Goal: Task Accomplishment & Management: Complete application form

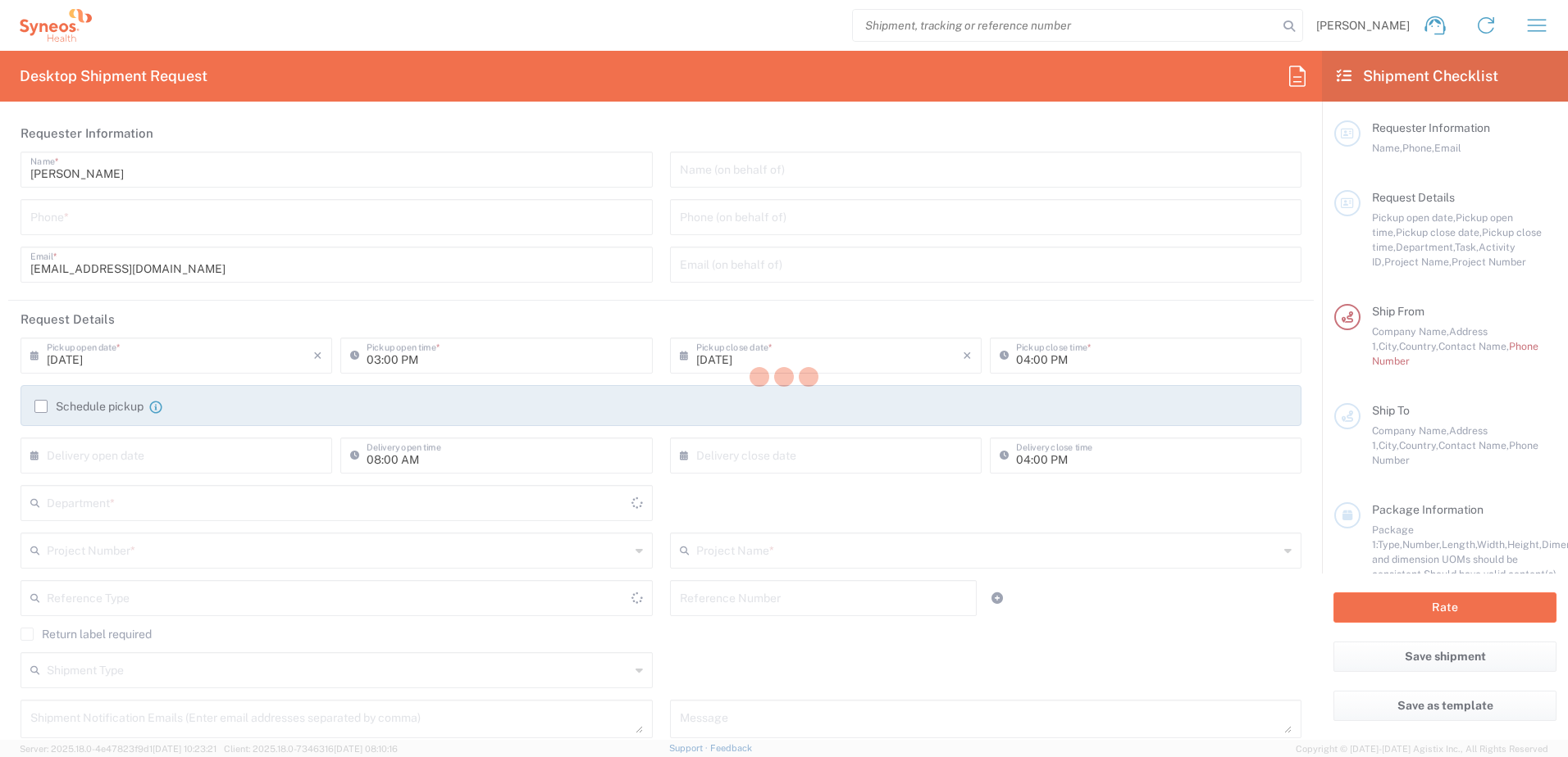
type input "3226"
type input "[GEOGRAPHIC_DATA]"
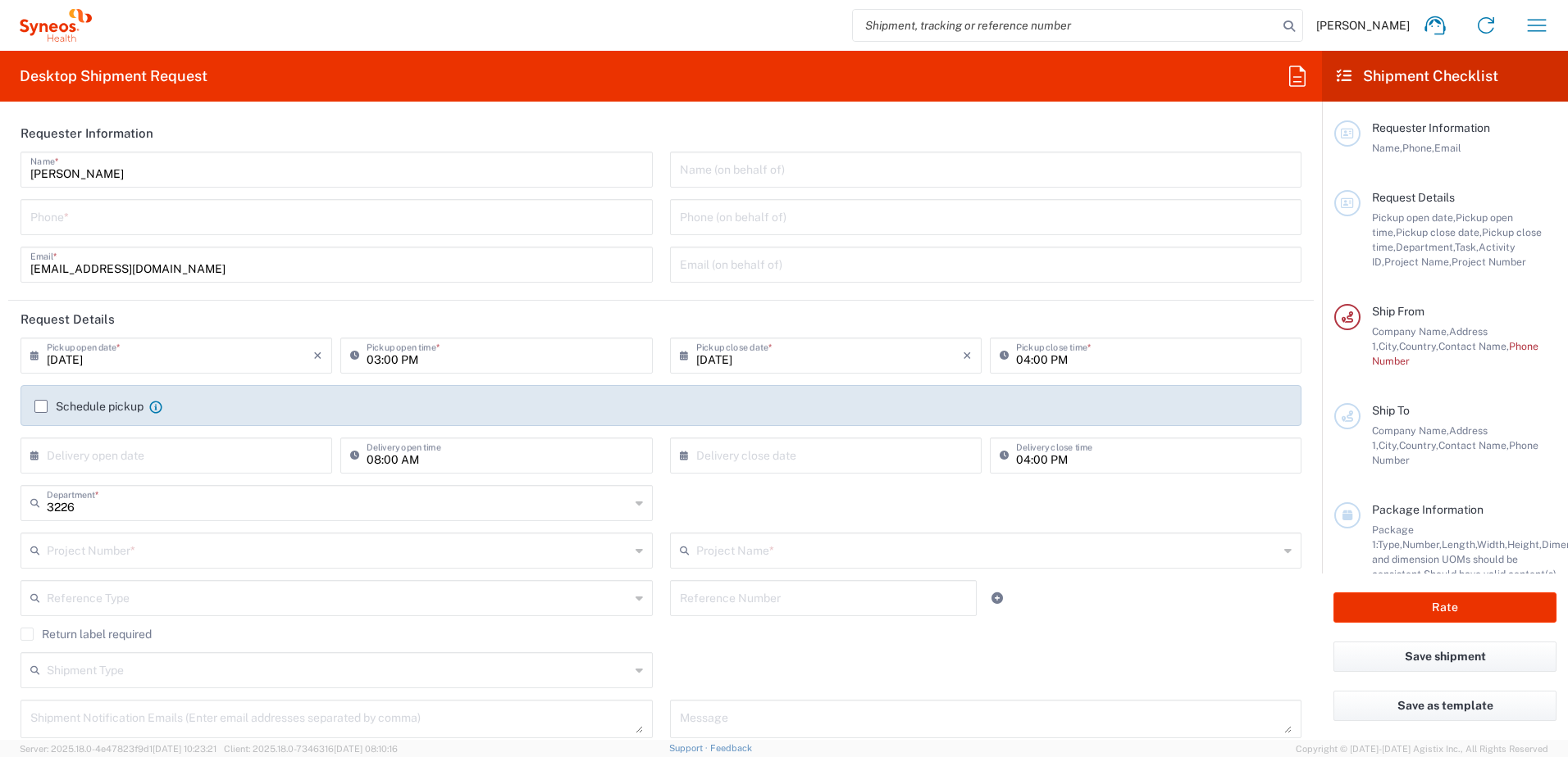
type input "Taiwan Syneos Health Company L"
click at [42, 224] on input "tel" at bounding box center [337, 216] width 612 height 29
type input "0235185879"
type input "7026514"
type input "Bristol 7026514"
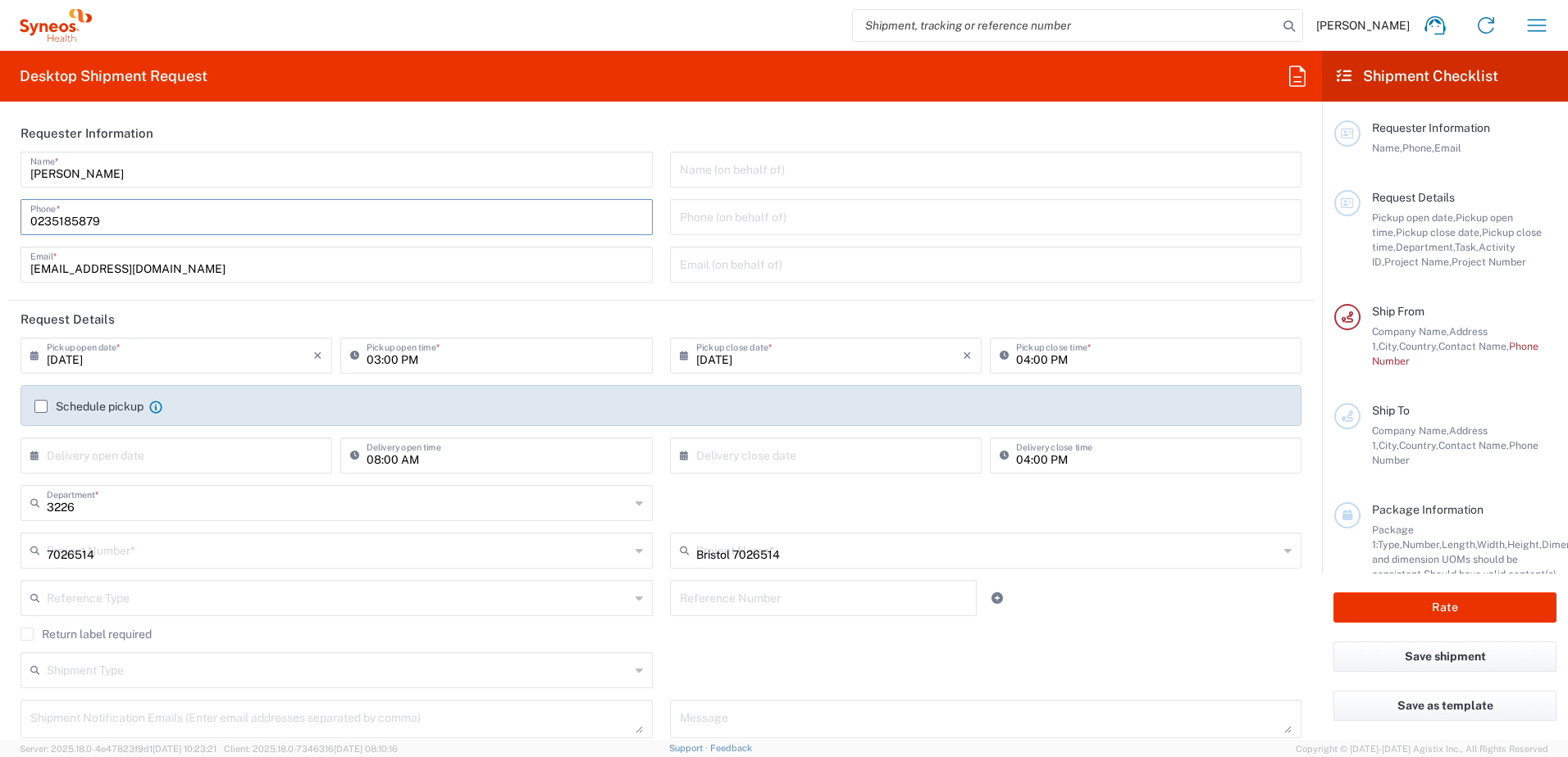
type input "[PERSON_NAME][GEOGRAPHIC_DATA],[STREET_ADDRESS]"
type input "0235185879"
type input "[PERSON_NAME][GEOGRAPHIC_DATA]"
type input "Room K4S,4/F, Block K, Department of Medicine"
type input "[PERSON_NAME][GEOGRAPHIC_DATA],[STREET_ADDRESS]"
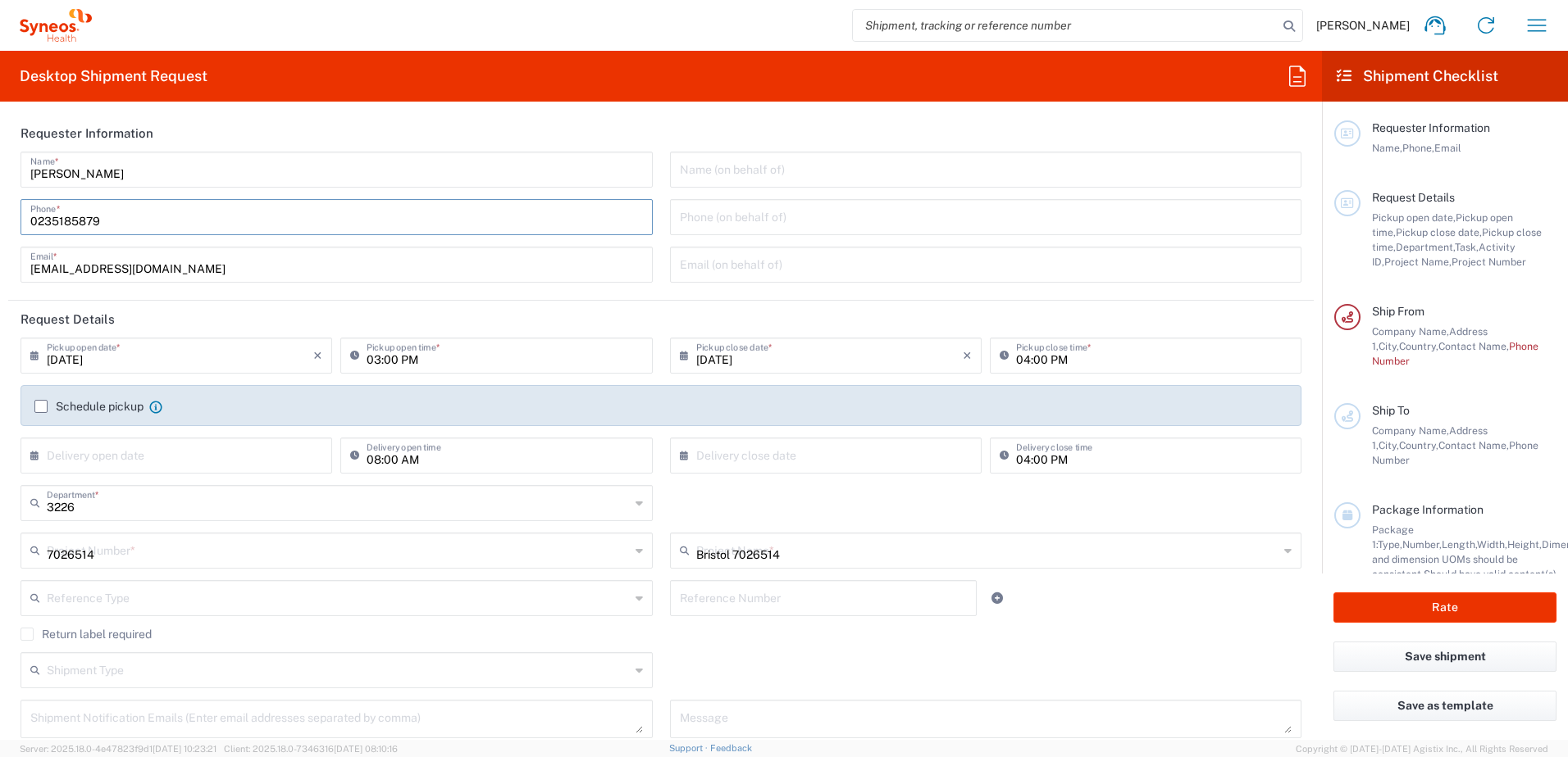
type input "[GEOGRAPHIC_DATA]"
type input "[GEOGRAPHIC_DATA] SAR [GEOGRAPHIC_DATA]"
type input "Kit Shing"
type input "85252610964"
type input "Sender/Shipper"
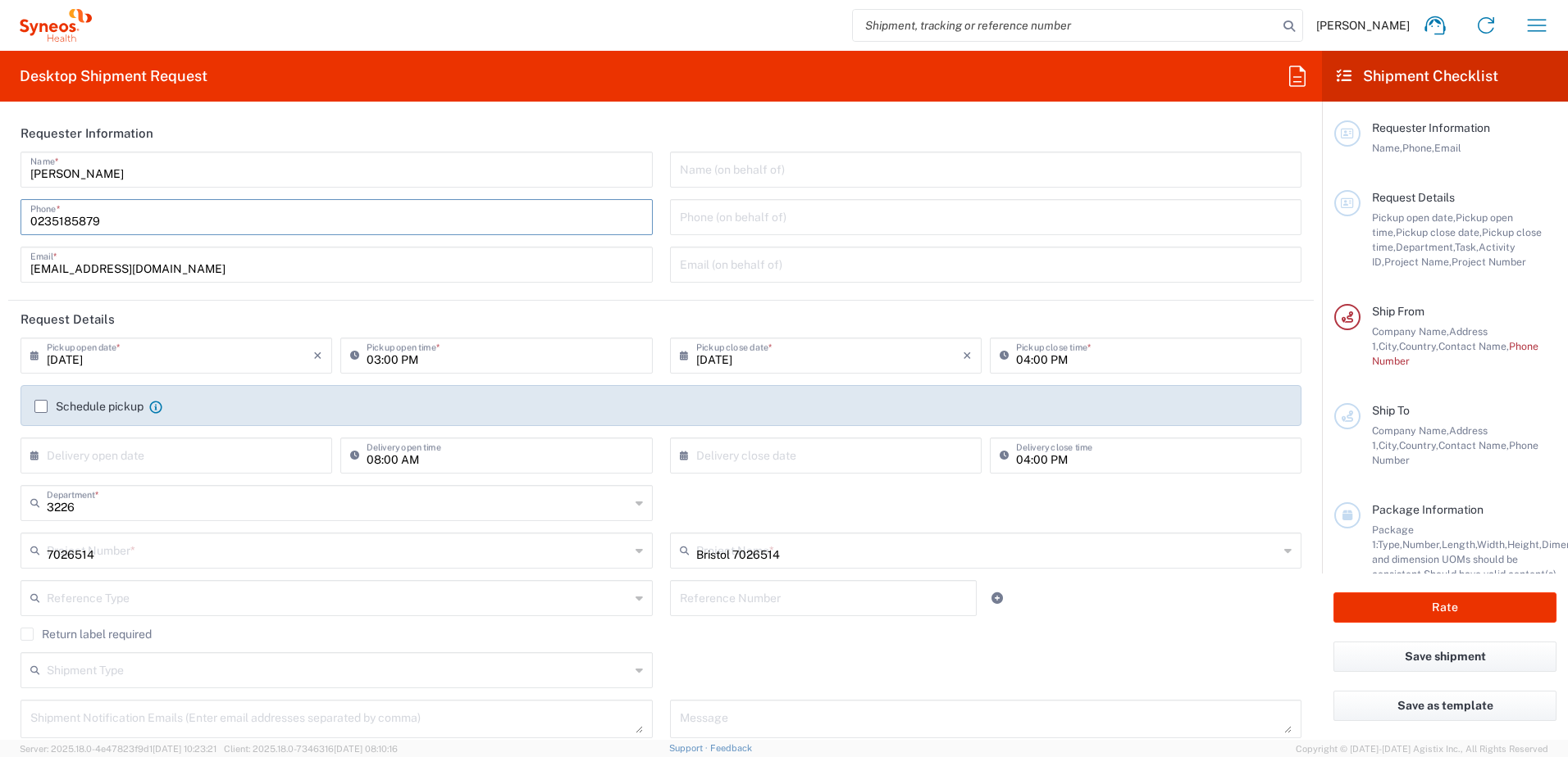
type input "Sender/Shipper"
type input "Delivery Duty Paid"
type input "[PERSON_NAME] WY [PERSON_NAME]"
click at [198, 365] on input "[DATE]" at bounding box center [180, 355] width 266 height 29
click at [116, 362] on input "[DATE]" at bounding box center [180, 355] width 266 height 29
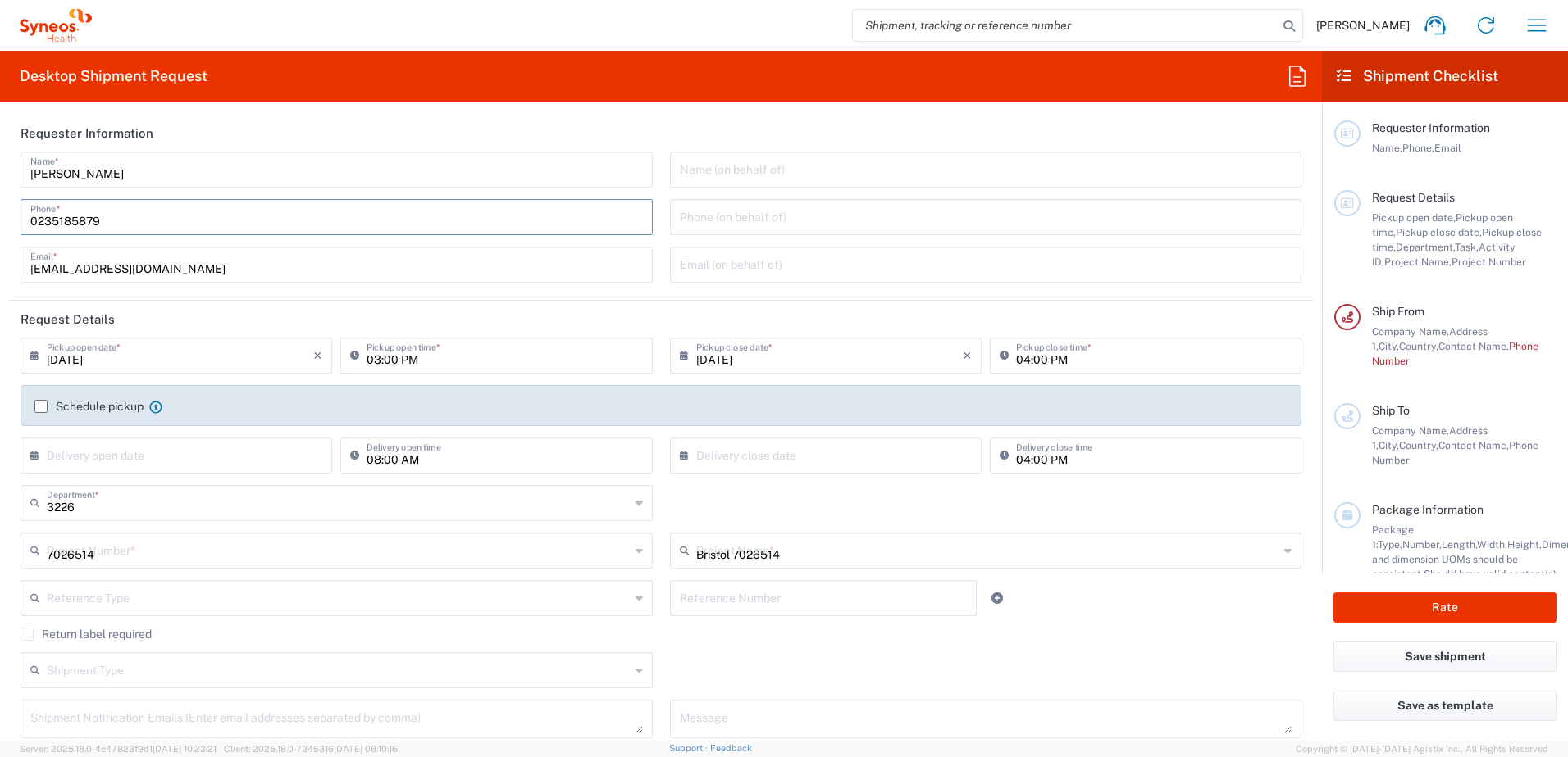
click at [101, 353] on input "[DATE]" at bounding box center [180, 355] width 266 height 29
click at [100, 355] on input "[DATE]" at bounding box center [180, 355] width 266 height 29
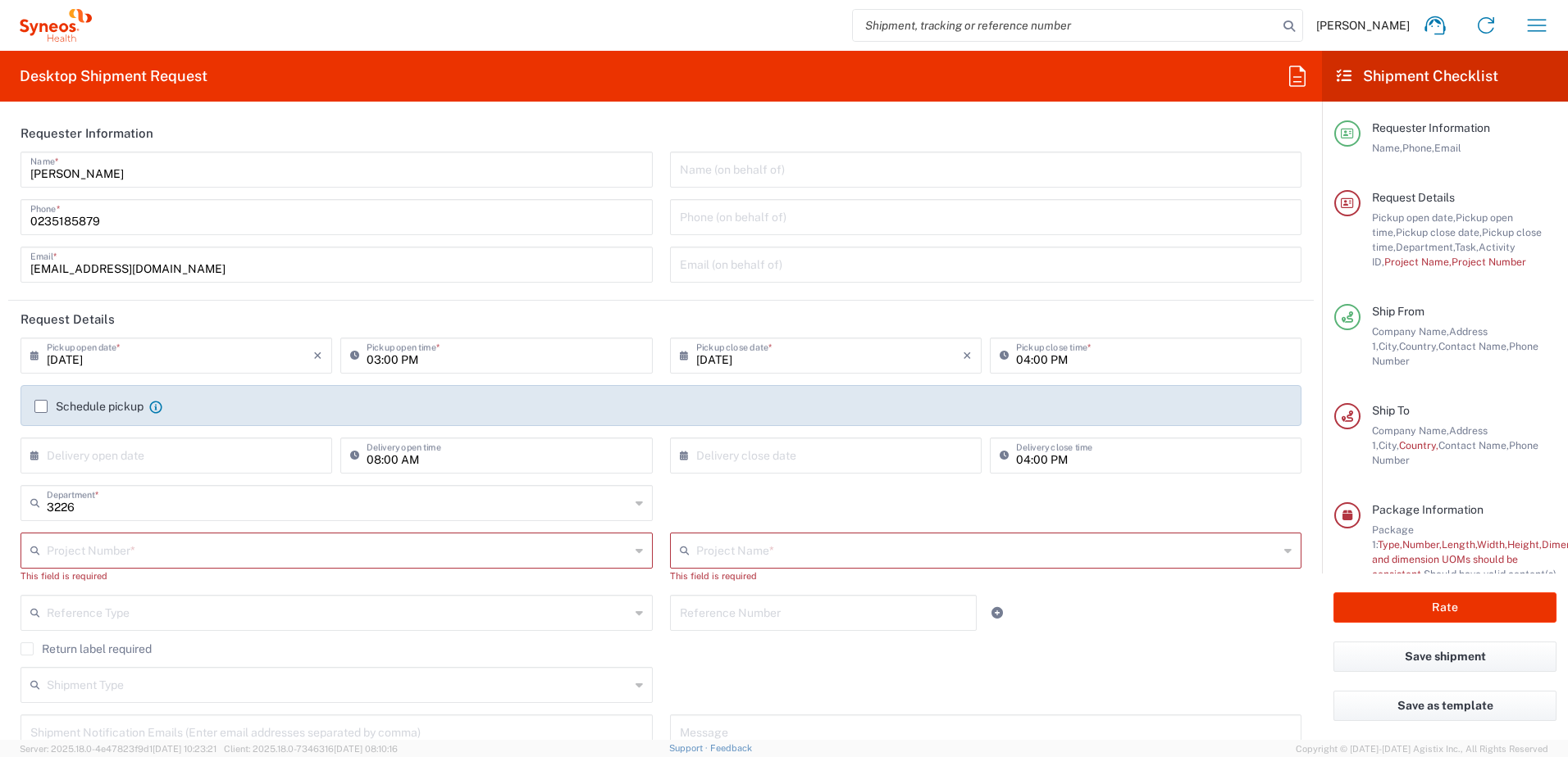
click at [142, 355] on input "[DATE]" at bounding box center [180, 355] width 266 height 29
click at [198, 433] on span "4" at bounding box center [203, 434] width 24 height 23
type input "[DATE]"
click at [372, 355] on input "03:00 PM" at bounding box center [504, 355] width 275 height 29
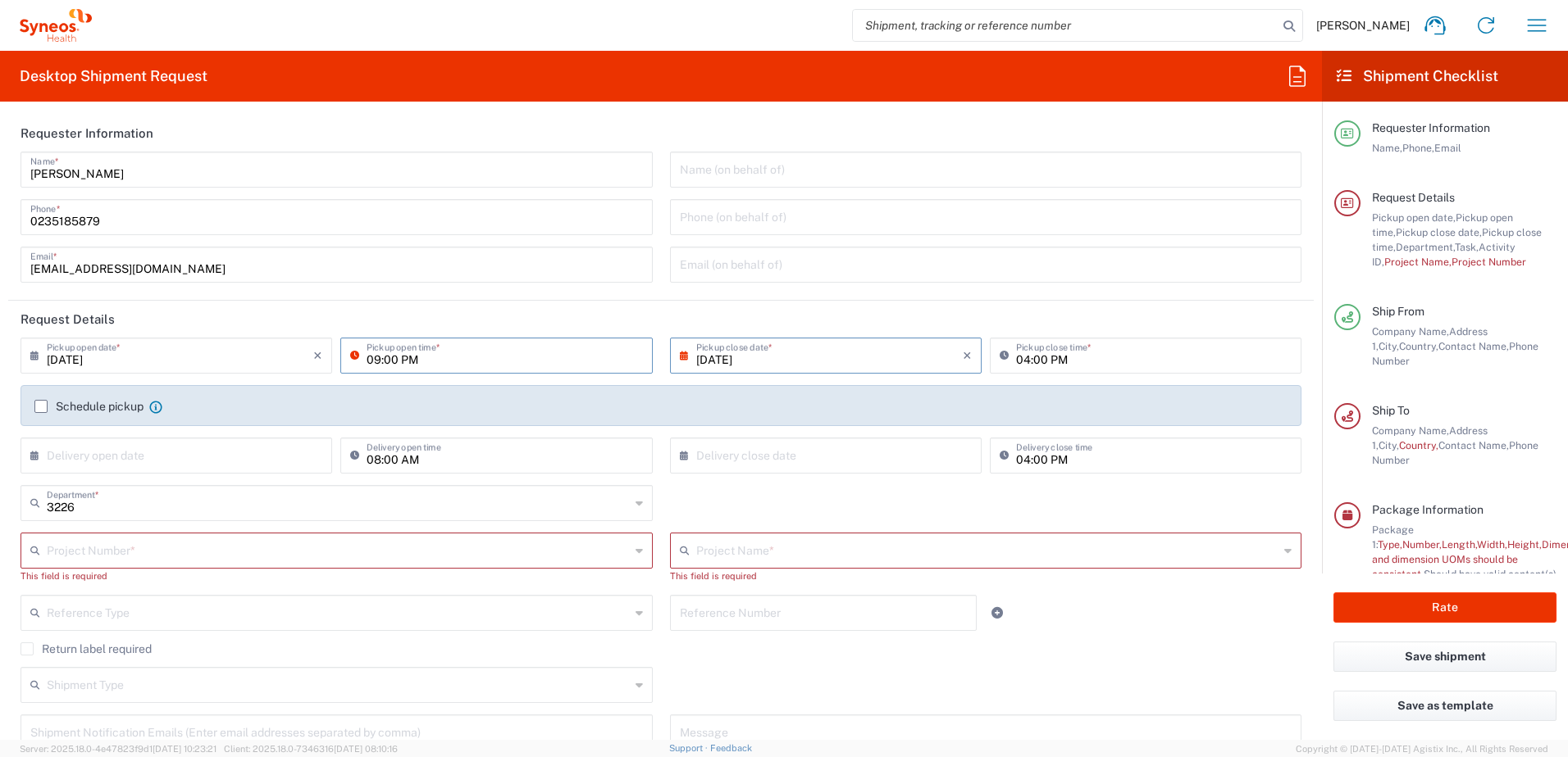
drag, startPoint x: 394, startPoint y: 360, endPoint x: 417, endPoint y: 360, distance: 23.0
click at [417, 360] on input "09:00 PM" at bounding box center [504, 355] width 275 height 29
drag, startPoint x: 410, startPoint y: 355, endPoint x: 385, endPoint y: 357, distance: 25.1
click at [385, 357] on input "09: PM" at bounding box center [504, 355] width 275 height 29
click at [381, 359] on input "09:AM" at bounding box center [504, 355] width 275 height 29
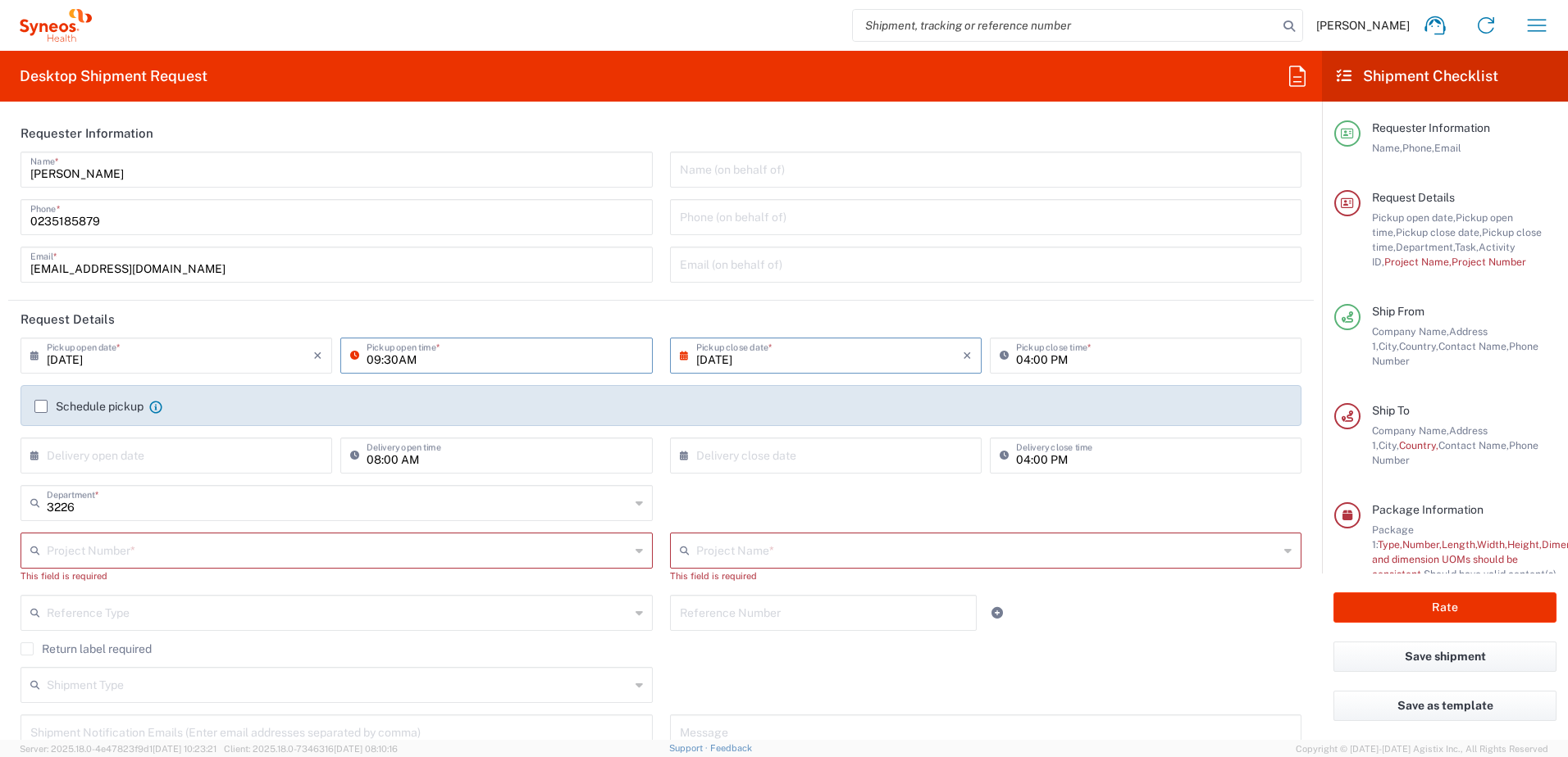
type input "09:30AM"
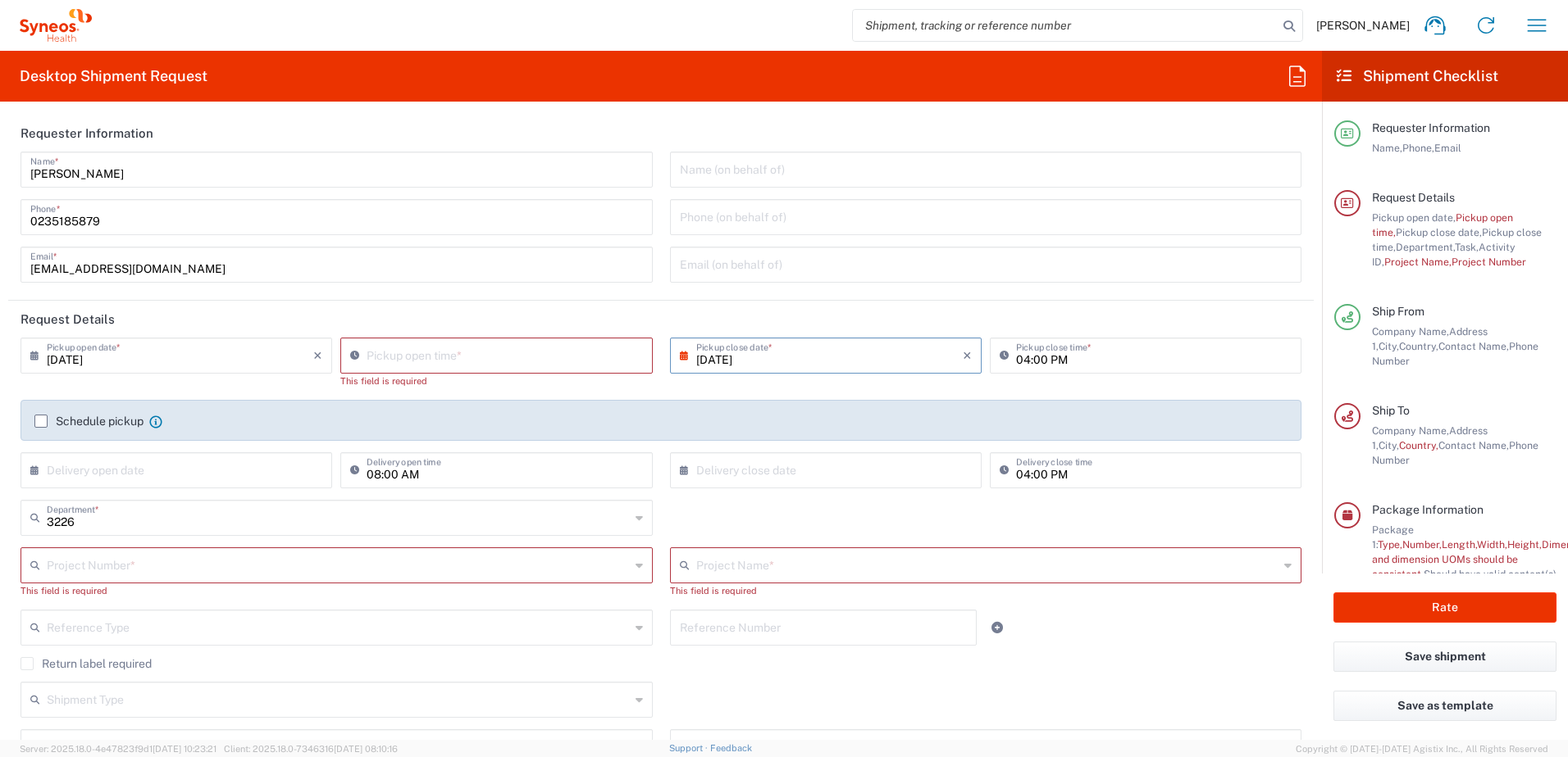
click at [718, 360] on input "[DATE]" at bounding box center [829, 355] width 266 height 29
click at [1028, 356] on input "04:00 PM" at bounding box center [1153, 355] width 275 height 29
click at [393, 355] on input "02:54 PM" at bounding box center [504, 355] width 275 height 29
click at [397, 356] on input "09:54 PM" at bounding box center [504, 355] width 275 height 29
click at [396, 356] on input "09:54 am" at bounding box center [504, 355] width 275 height 29
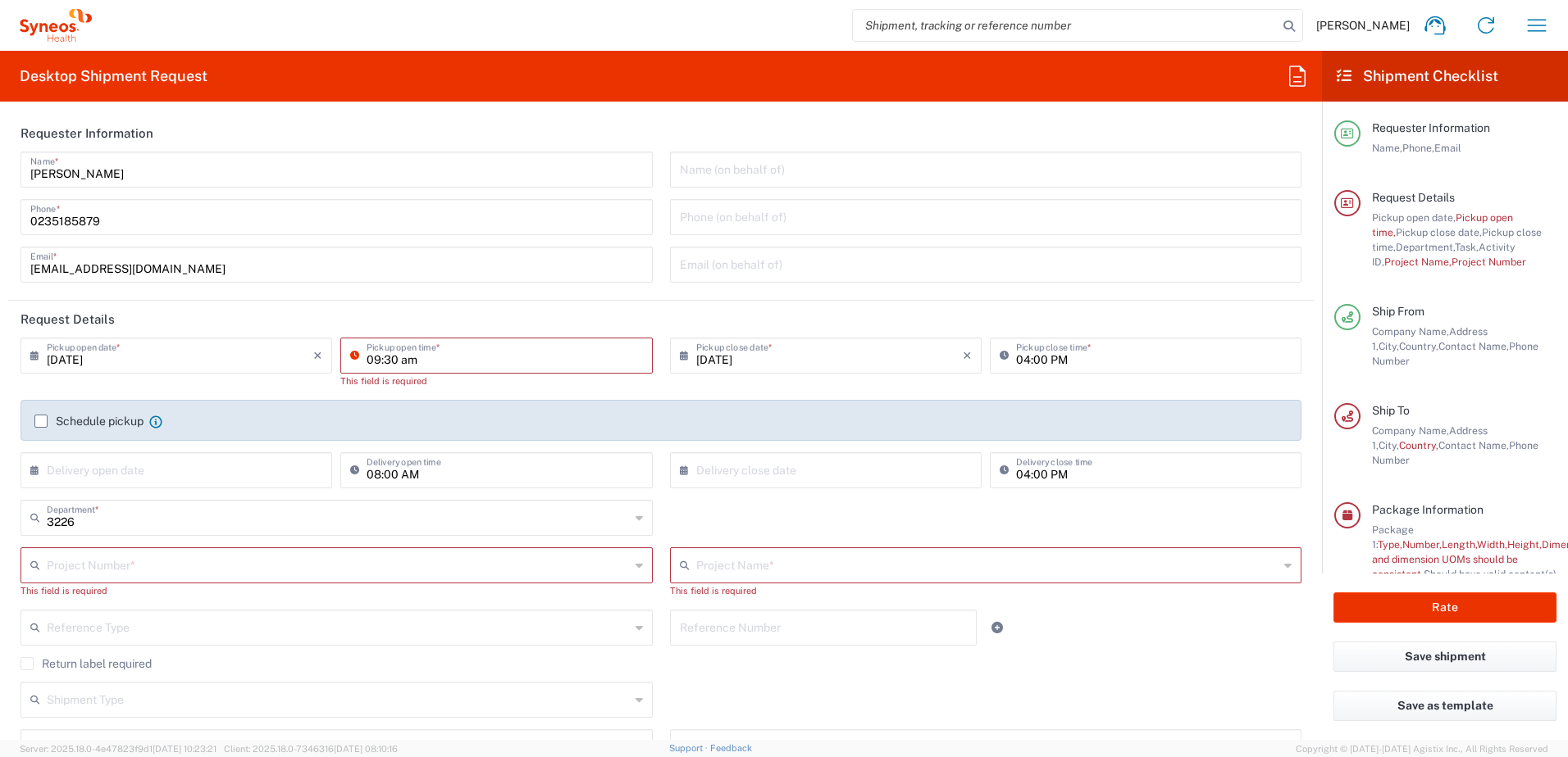
click at [411, 356] on input "09:30 am" at bounding box center [504, 355] width 275 height 29
type input "09:30 AM"
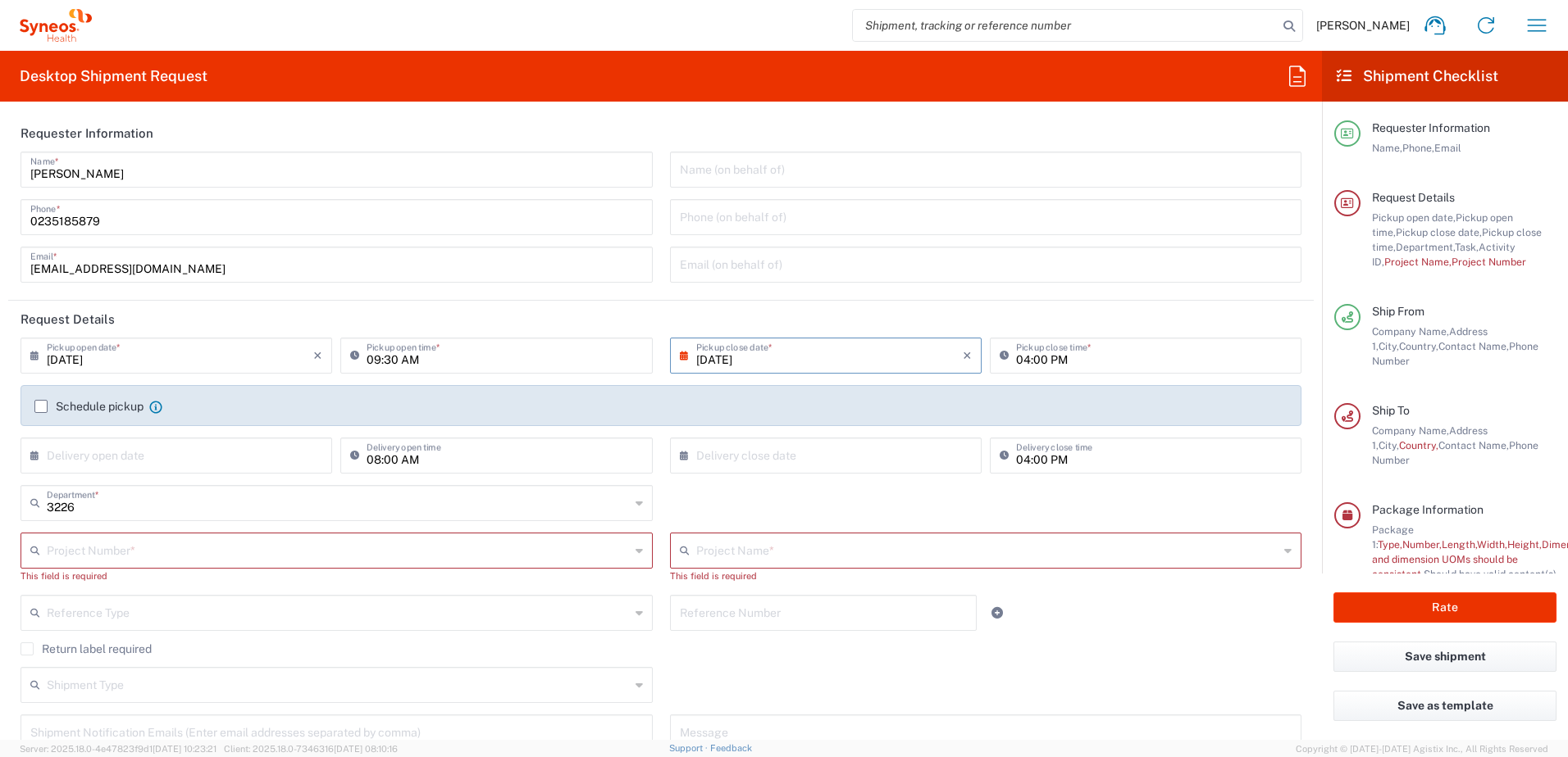
click at [728, 362] on input "[DATE]" at bounding box center [829, 355] width 266 height 29
click at [845, 433] on span "4" at bounding box center [846, 434] width 24 height 23
click at [1050, 360] on input "04:00 PM" at bounding box center [1153, 355] width 275 height 29
type input "01:00 PM"
click at [466, 677] on input "text" at bounding box center [339, 684] width 583 height 29
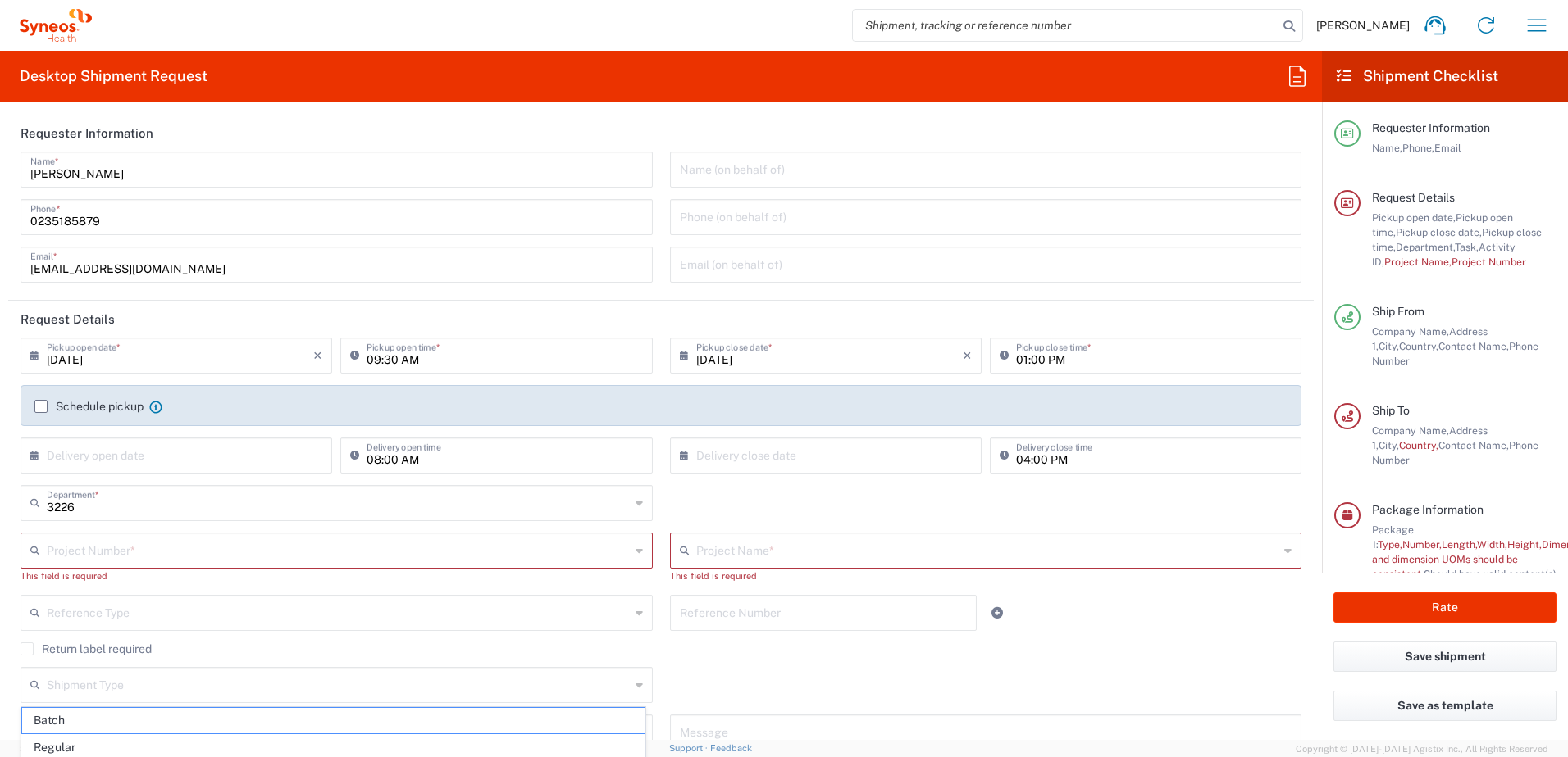
click at [48, 403] on label "Schedule pickup" at bounding box center [88, 406] width 109 height 14
click at [41, 407] on input "Schedule pickup" at bounding box center [41, 407] width 0 height 0
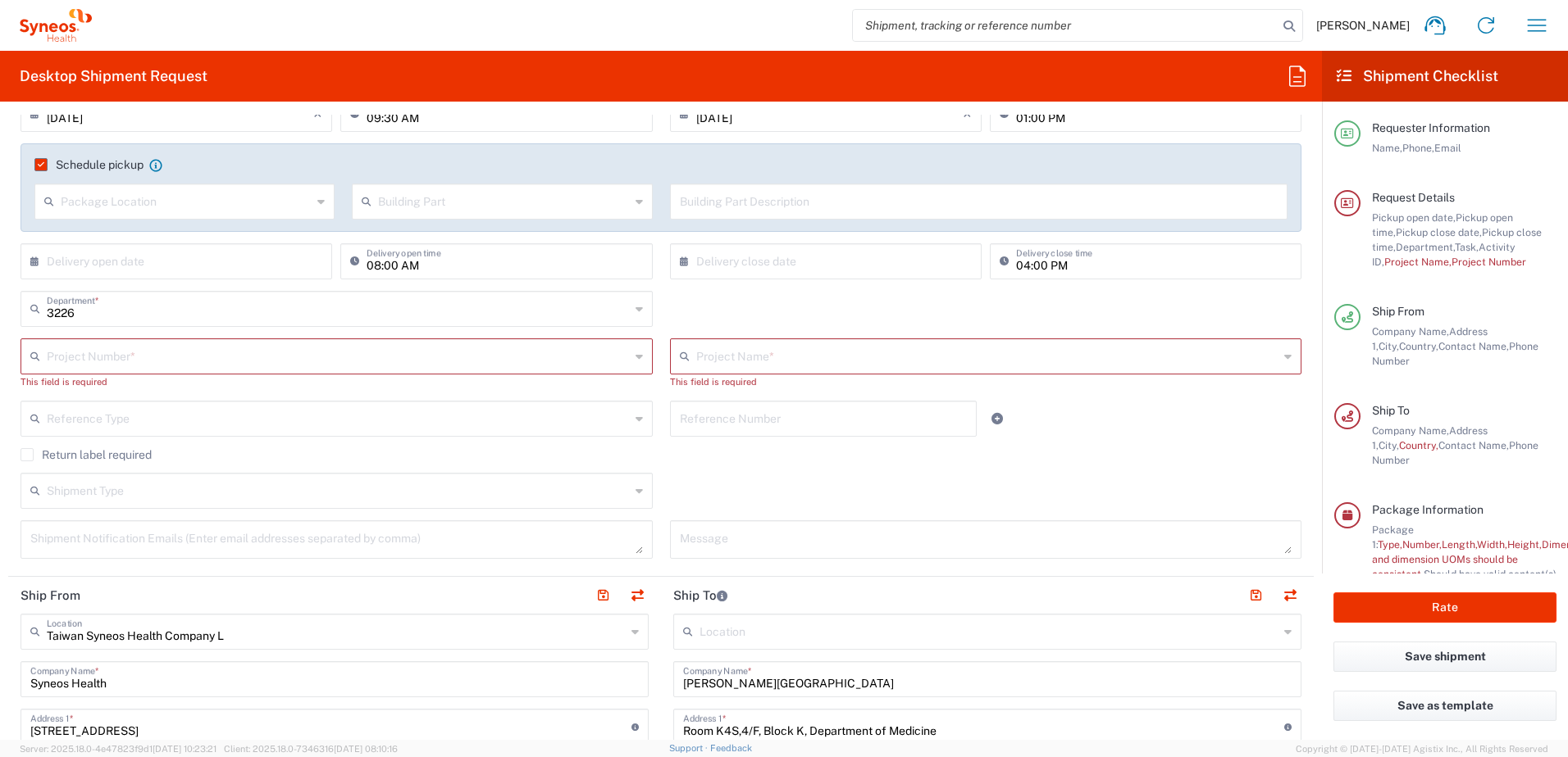
scroll to position [245, 0]
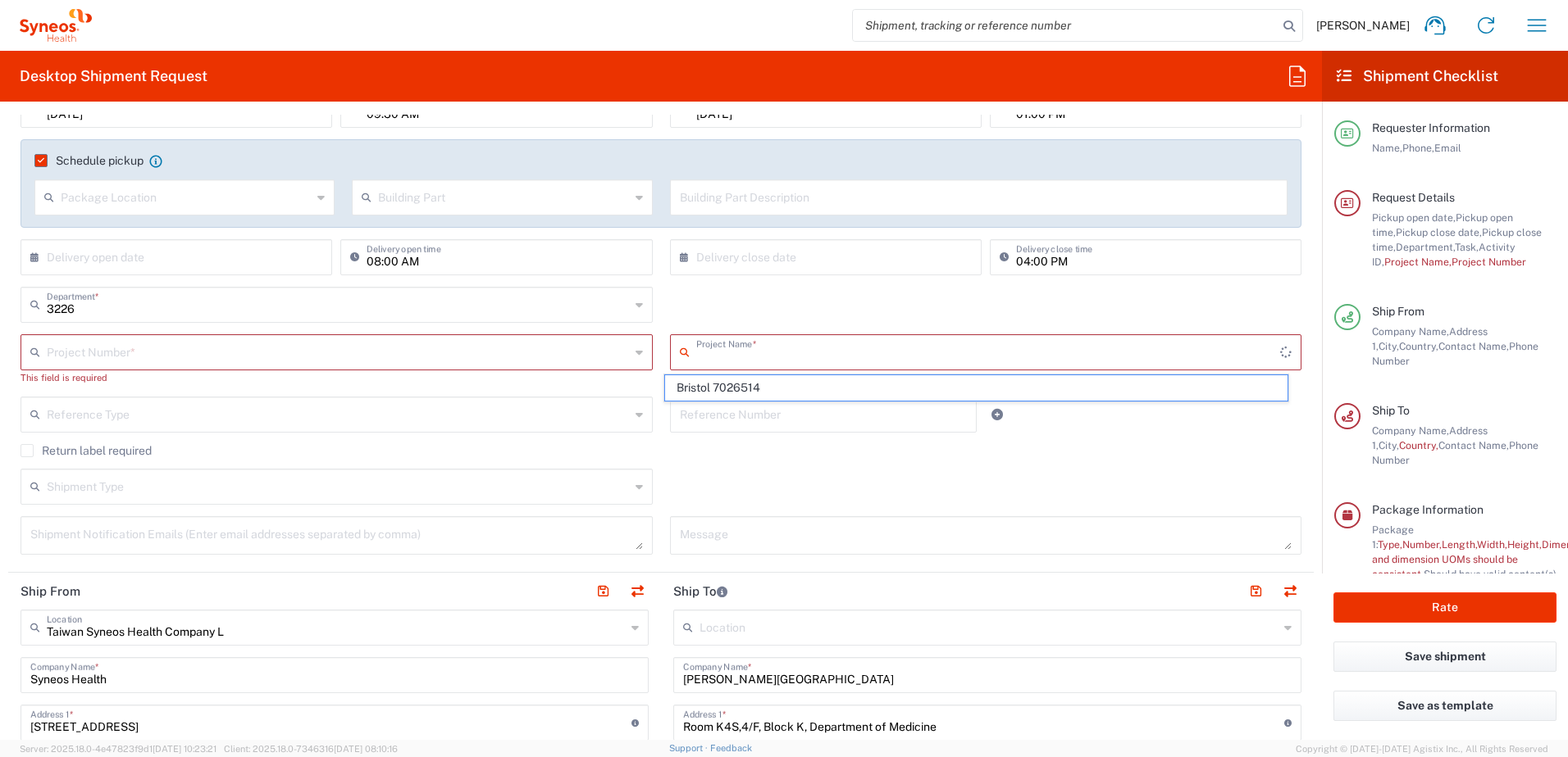
click at [706, 350] on input "text" at bounding box center [988, 351] width 585 height 29
click at [728, 389] on span "Bristol 7026514" at bounding box center [976, 388] width 622 height 25
type input "Bristol 7026514"
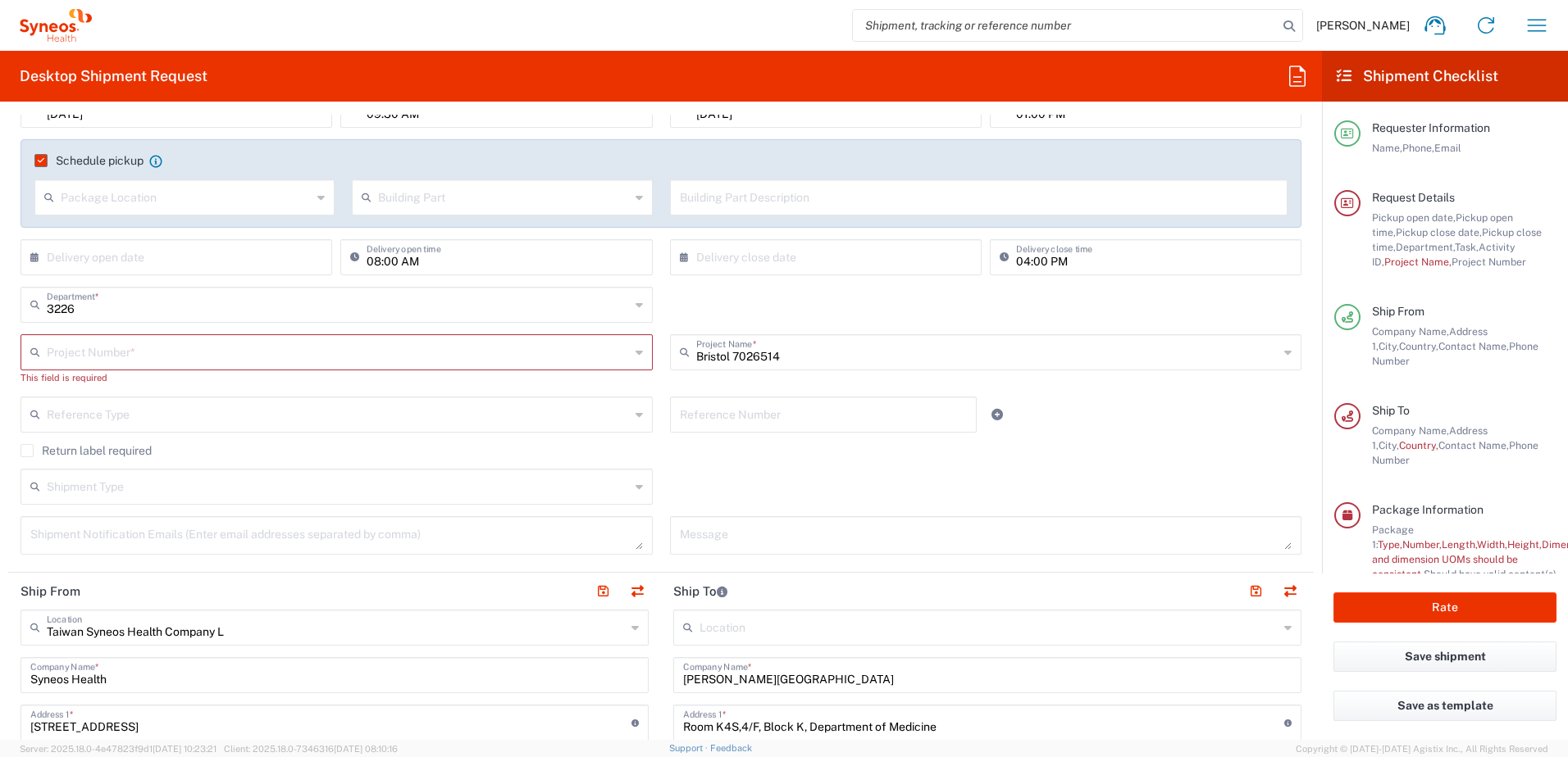
type input "7026514"
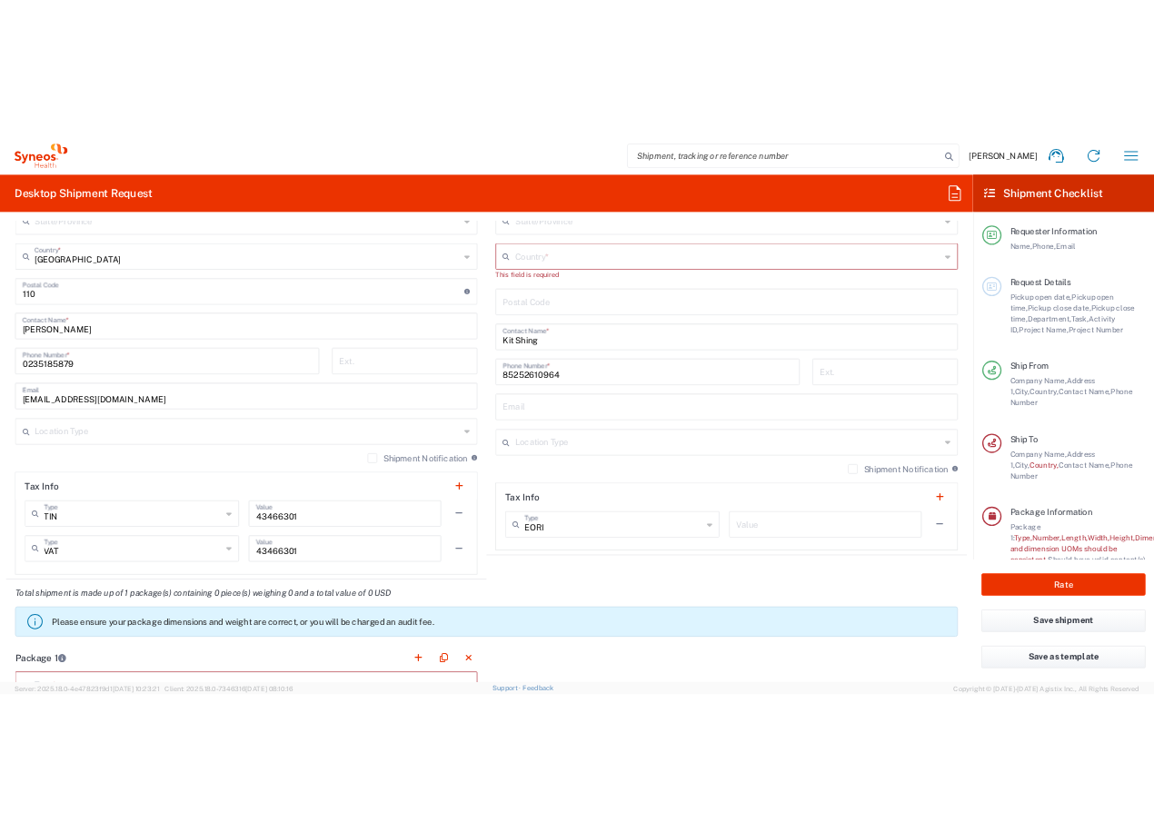
scroll to position [1090, 0]
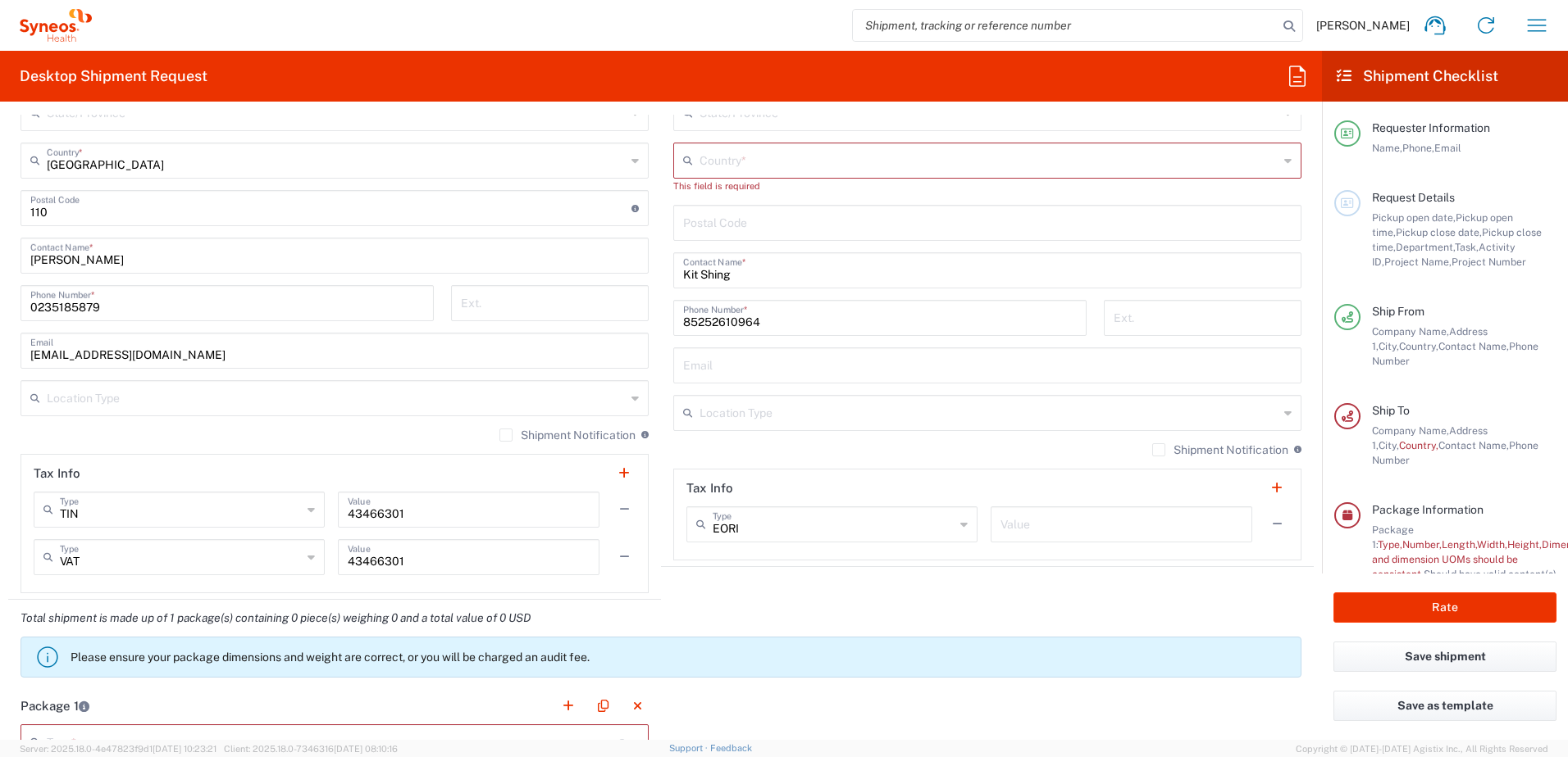
click at [499, 436] on label "Shipment Notification" at bounding box center [567, 435] width 136 height 14
click at [506, 435] on input "Shipment Notification" at bounding box center [506, 435] width 0 height 0
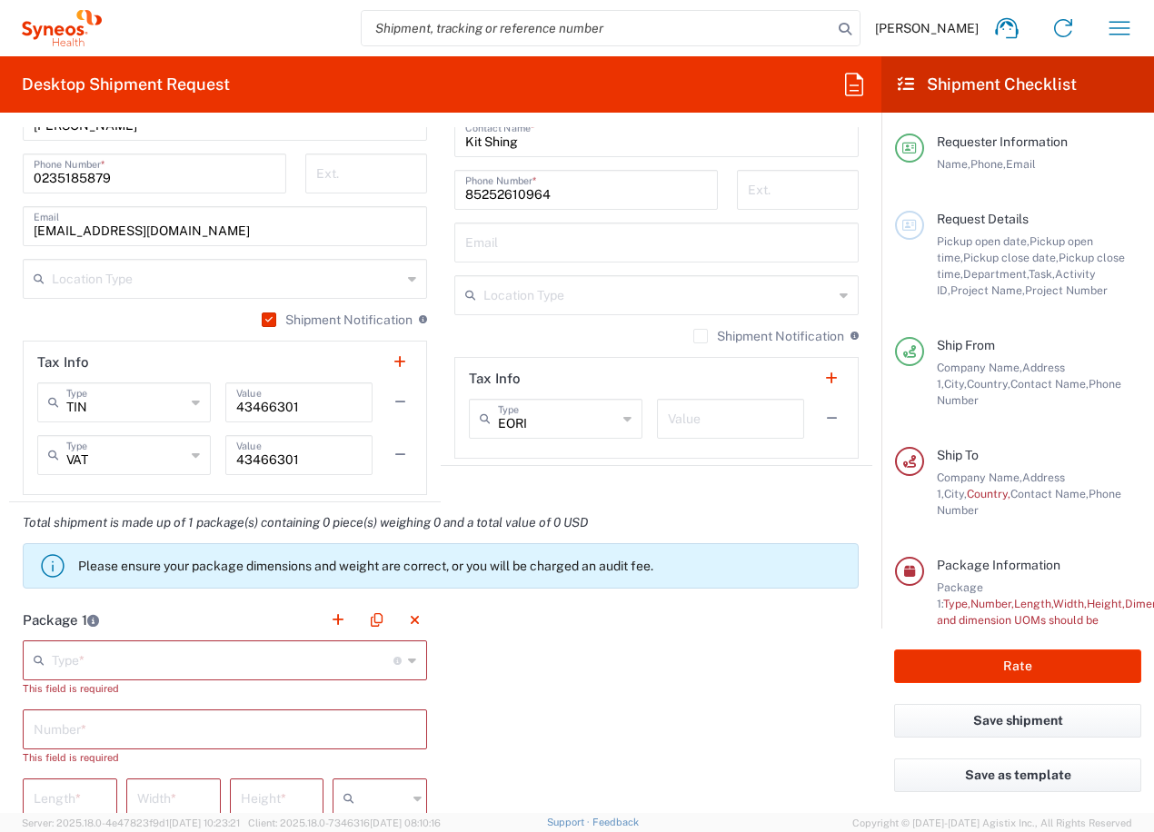
scroll to position [908, 0]
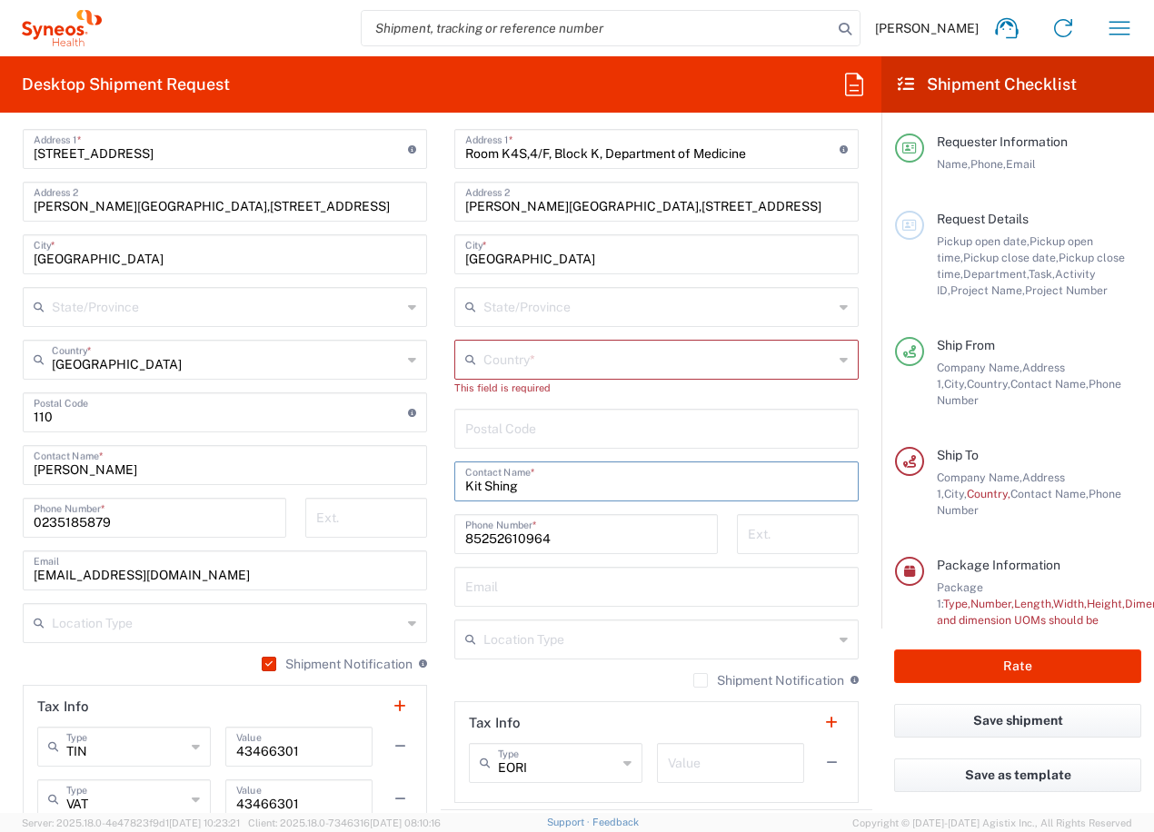
click at [510, 487] on input "Kit Shing" at bounding box center [656, 480] width 382 height 32
drag, startPoint x: 521, startPoint y: 488, endPoint x: 435, endPoint y: 484, distance: 86.4
click at [441, 484] on main "Location [PERSON_NAME] LLC-[GEOGRAPHIC_DATA] [GEOGRAPHIC_DATA] [GEOGRAPHIC_DATA…" at bounding box center [656, 413] width 431 height 779
paste input "[PERSON_NAME] [PERSON_NAME] & [PERSON_NAME] Au [PERSON_NAME]"
type input "[PERSON_NAME] [PERSON_NAME] & [PERSON_NAME] Au [PERSON_NAME]"
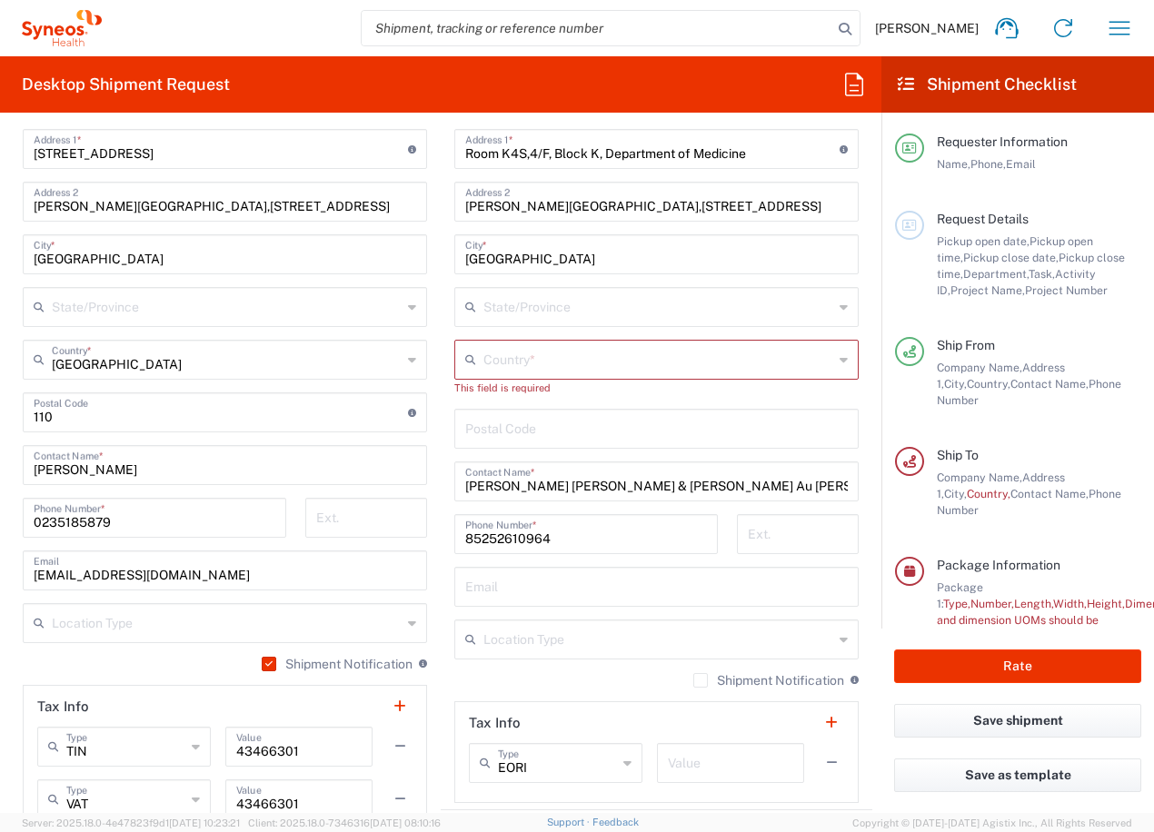
drag, startPoint x: 584, startPoint y: 529, endPoint x: 566, endPoint y: 541, distance: 22.2
click at [584, 529] on input "85252610964" at bounding box center [586, 533] width 242 height 32
drag, startPoint x: 562, startPoint y: 537, endPoint x: 422, endPoint y: 530, distance: 140.0
click at [422, 530] on div "Ship From [GEOGRAPHIC_DATA] Syneos Health Company L Location [GEOGRAPHIC_DATA] …" at bounding box center [440, 415] width 863 height 864
paste input "391030"
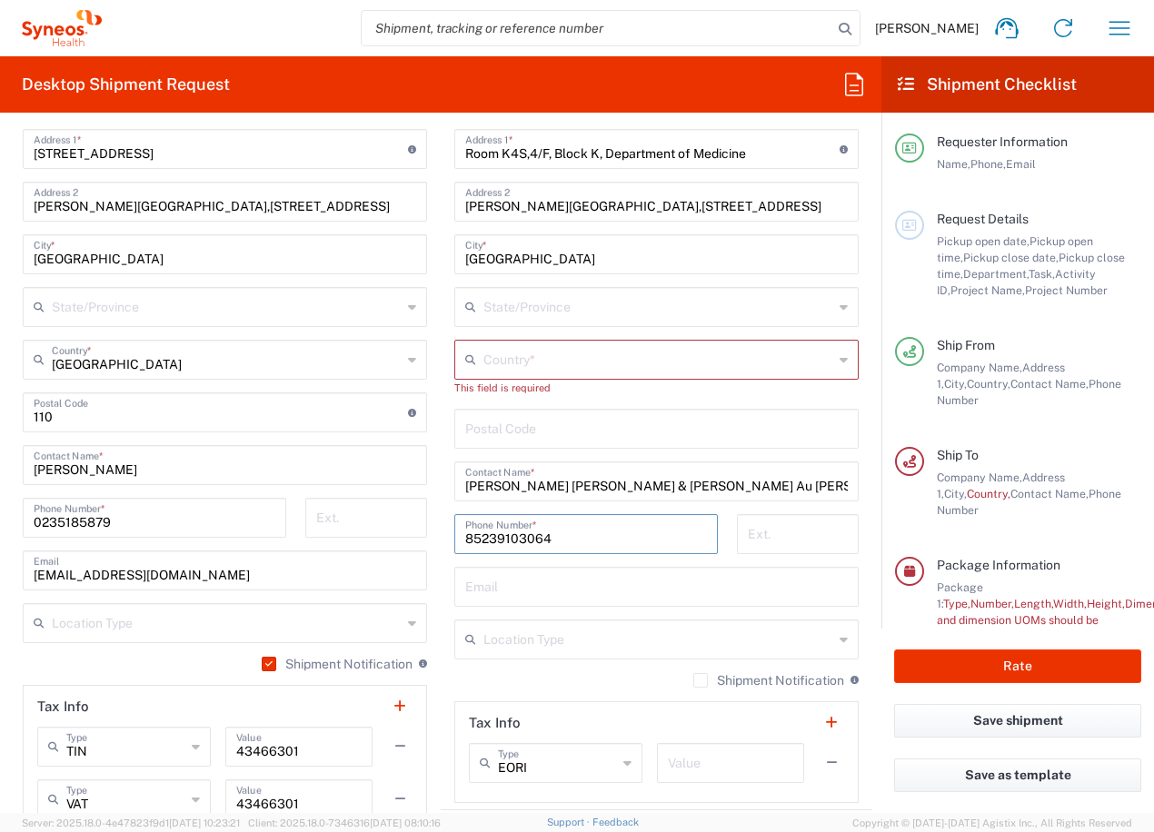
type input "85239103064"
click at [556, 363] on input "text" at bounding box center [658, 358] width 350 height 32
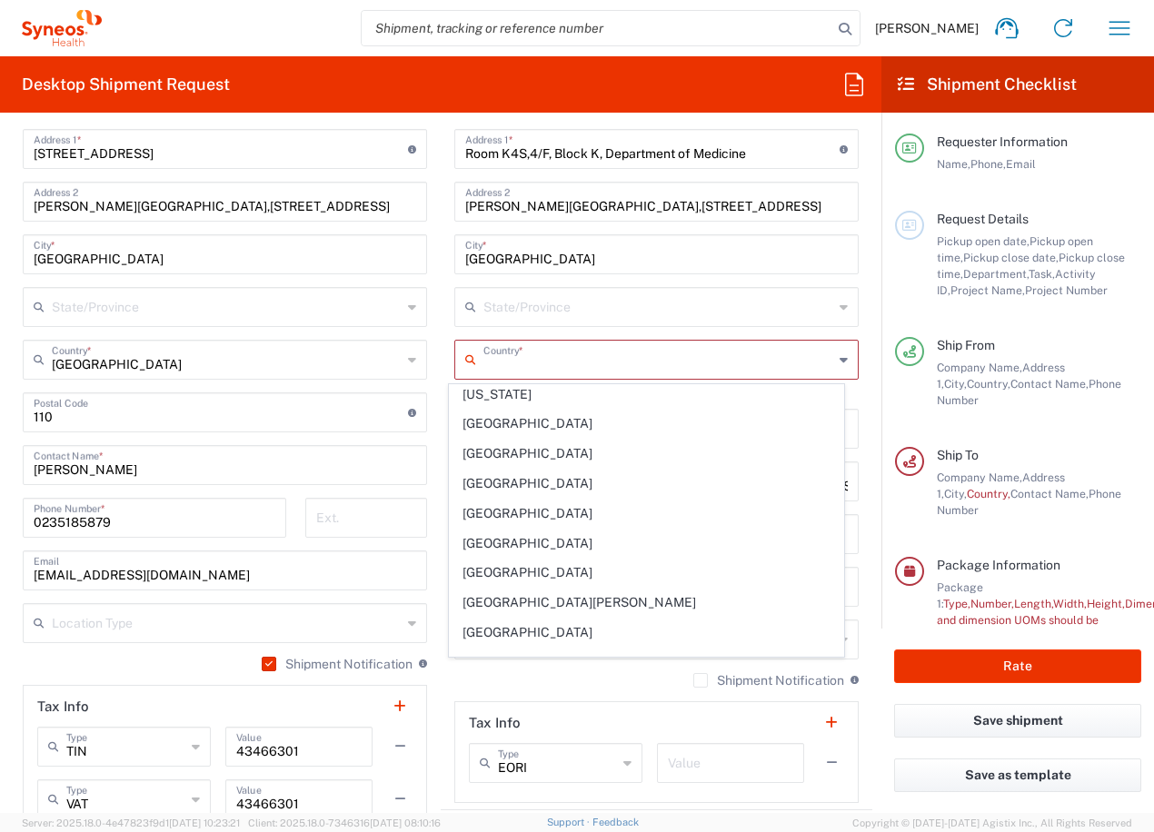
scroll to position [2816, 0]
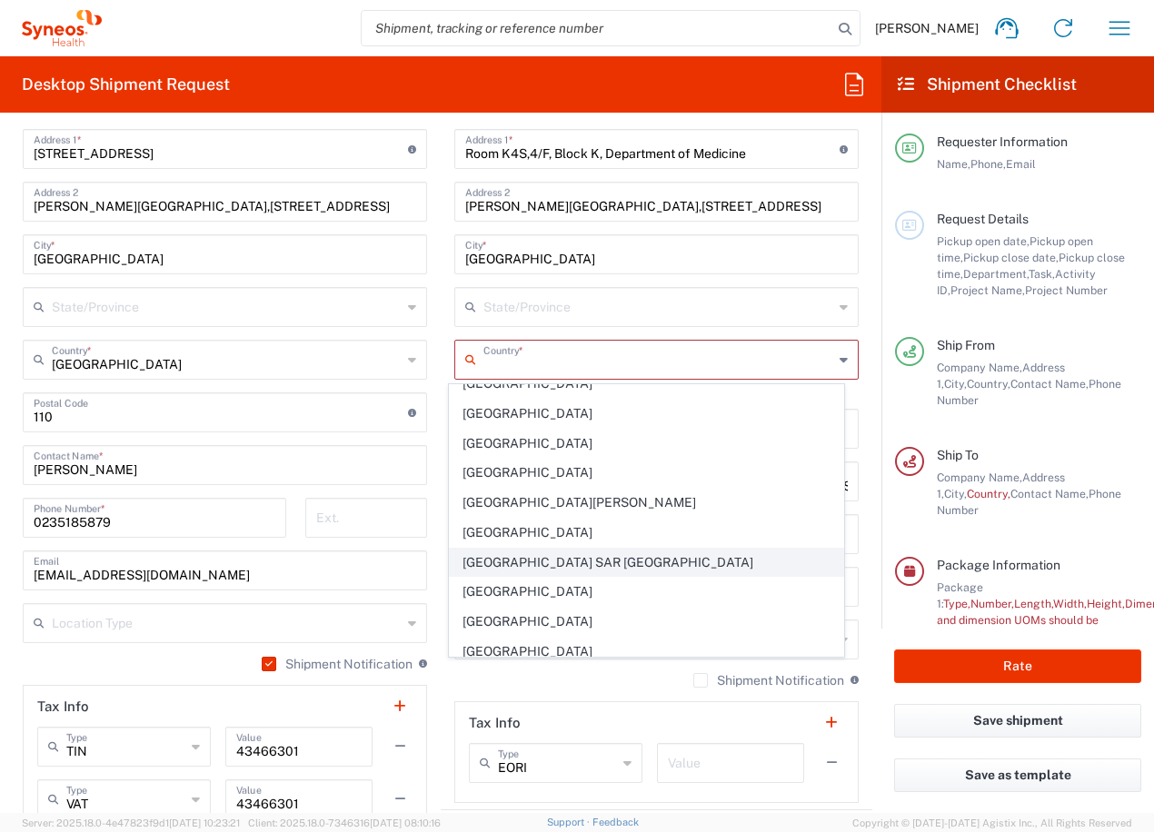
click at [570, 562] on span "[GEOGRAPHIC_DATA] SAR [GEOGRAPHIC_DATA]" at bounding box center [647, 563] width 394 height 28
type input "[GEOGRAPHIC_DATA] SAR [GEOGRAPHIC_DATA]"
type input "Sender/Shipper"
type input "Delivery Duty Paid"
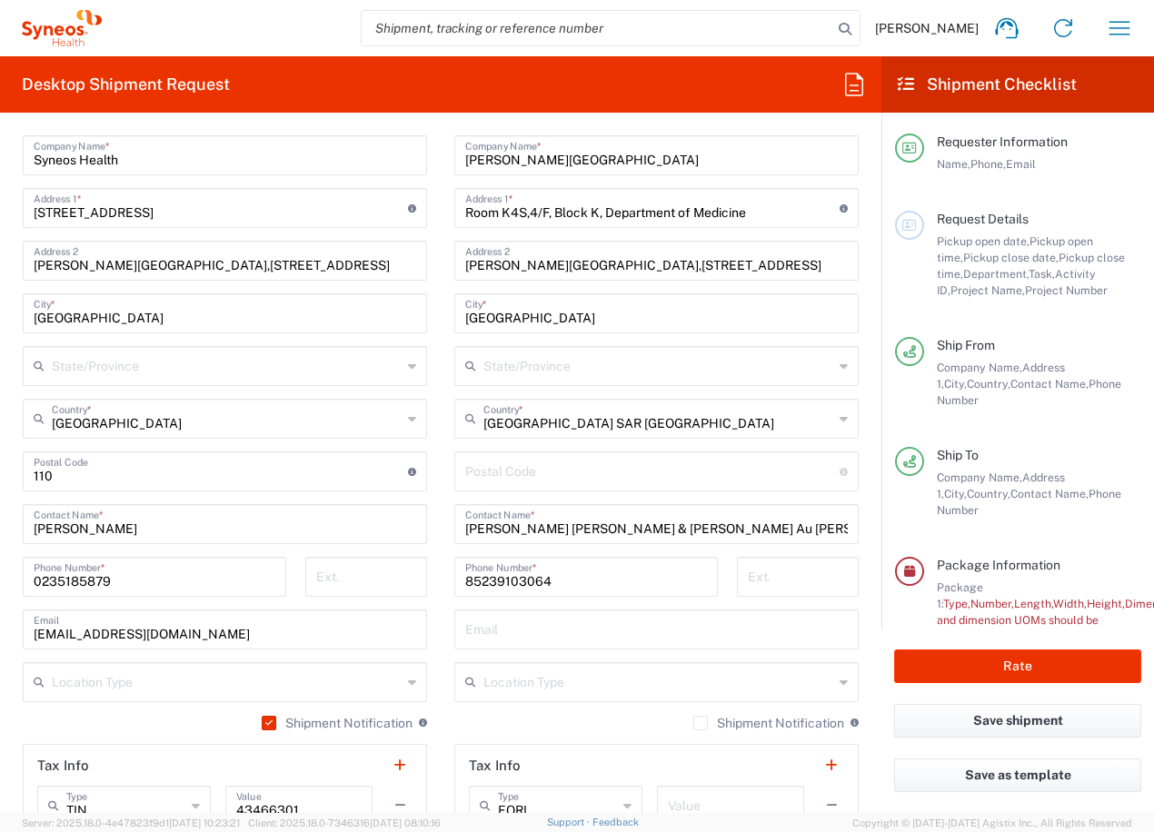
scroll to position [817, 0]
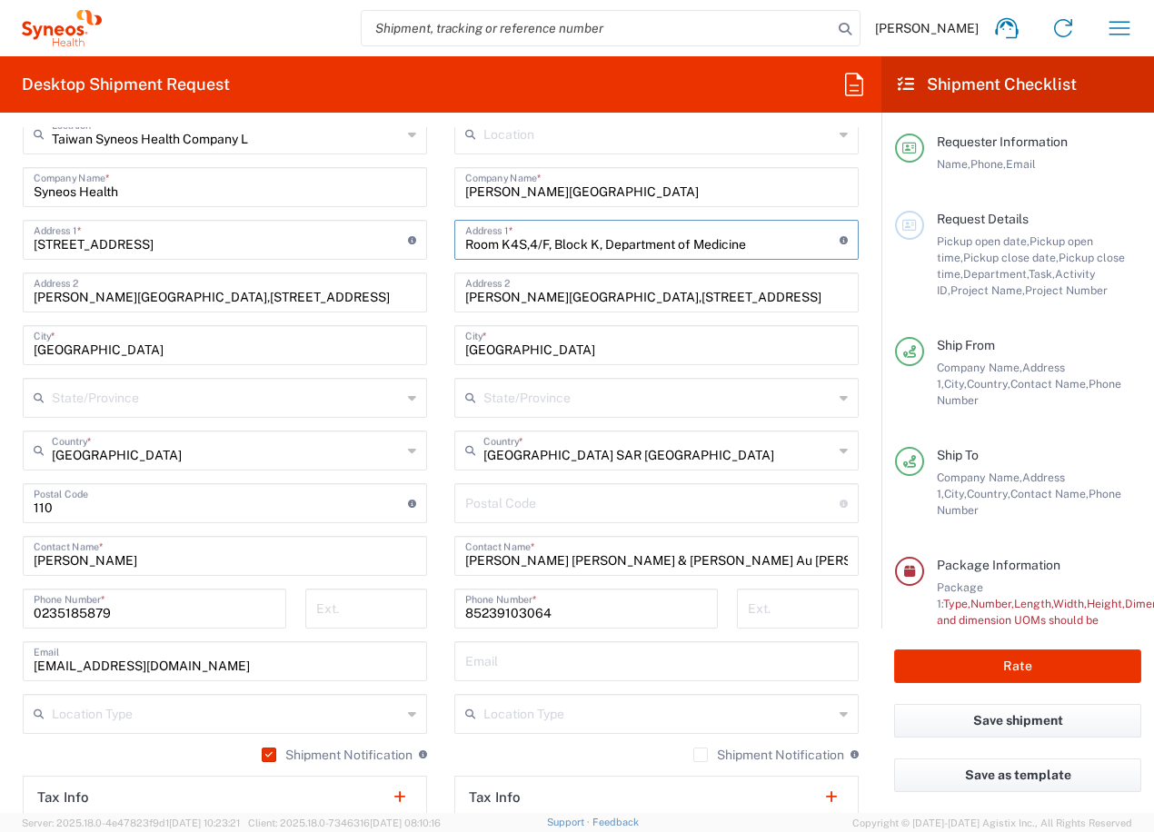
drag, startPoint x: 756, startPoint y: 243, endPoint x: 405, endPoint y: 253, distance: 350.7
click at [405, 253] on div "Ship From [GEOGRAPHIC_DATA] Syneos Health Company L Location [GEOGRAPHIC_DATA] …" at bounding box center [440, 506] width 863 height 864
paste input "[STREET_ADDRESS],"
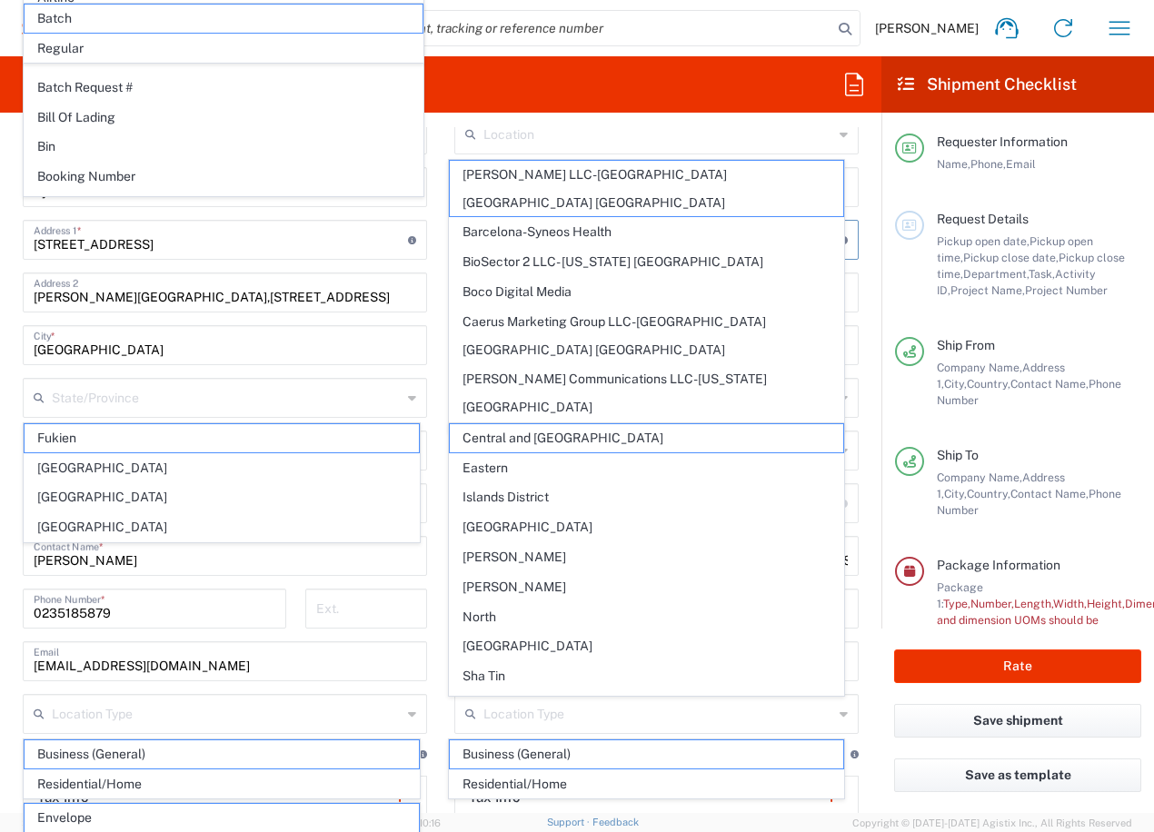
scroll to position [1001, 0]
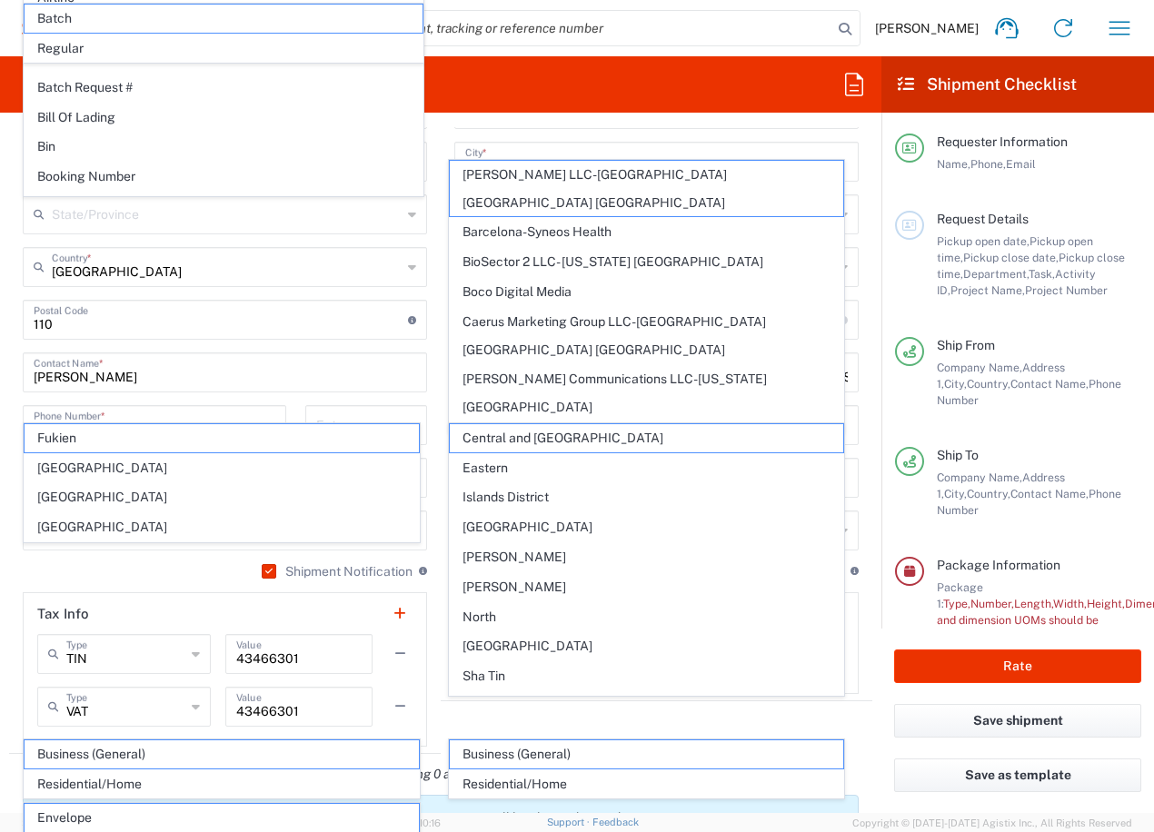
type input "[STREET_ADDRESS],"
click at [866, 187] on form "Requester Information [PERSON_NAME] Name * [PHONE_NUMBER] Phone * [EMAIL_ADDRES…" at bounding box center [440, 470] width 881 height 686
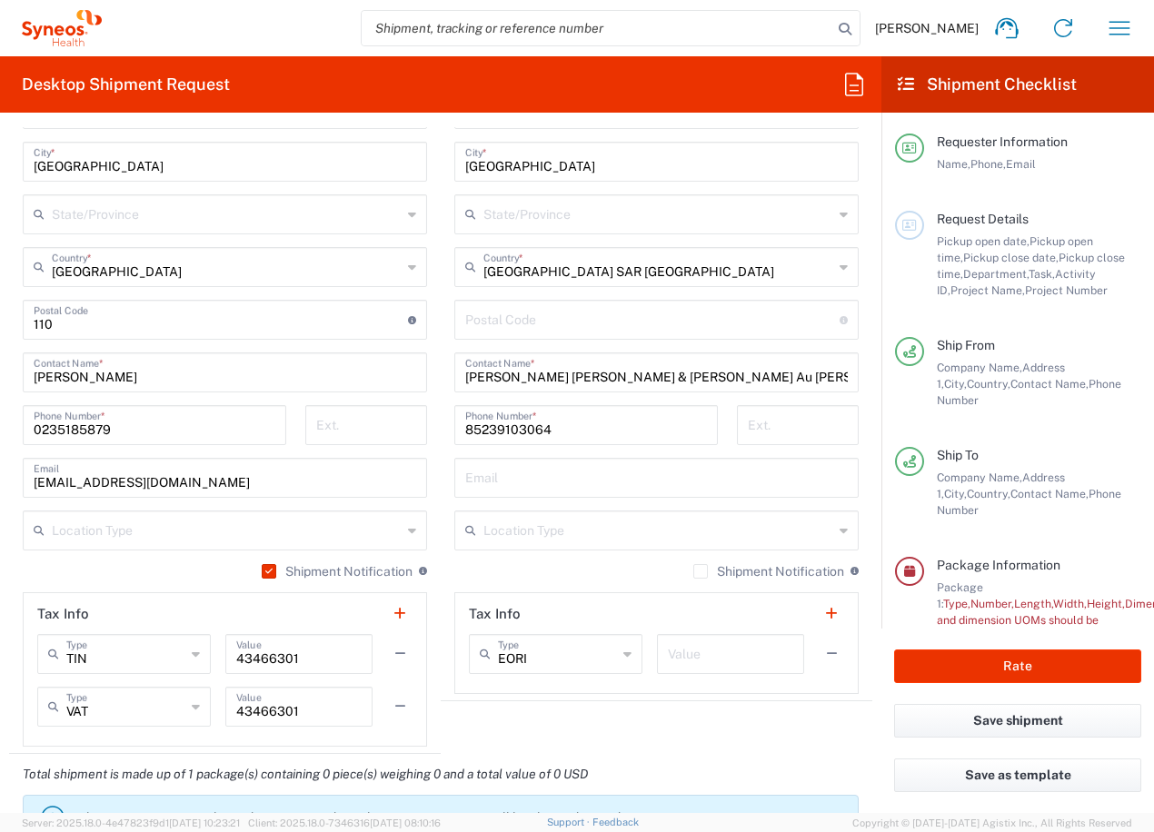
click at [549, 323] on input "undefined" at bounding box center [652, 318] width 374 height 32
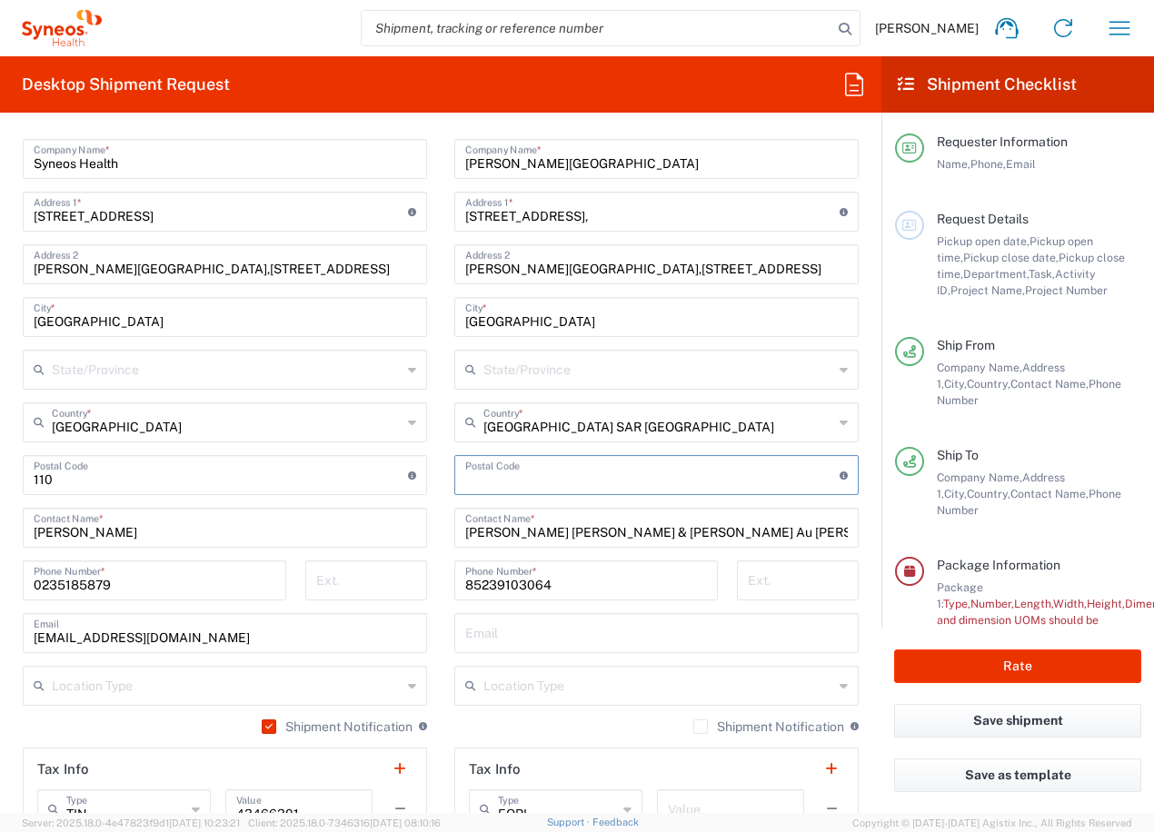
scroll to position [819, 0]
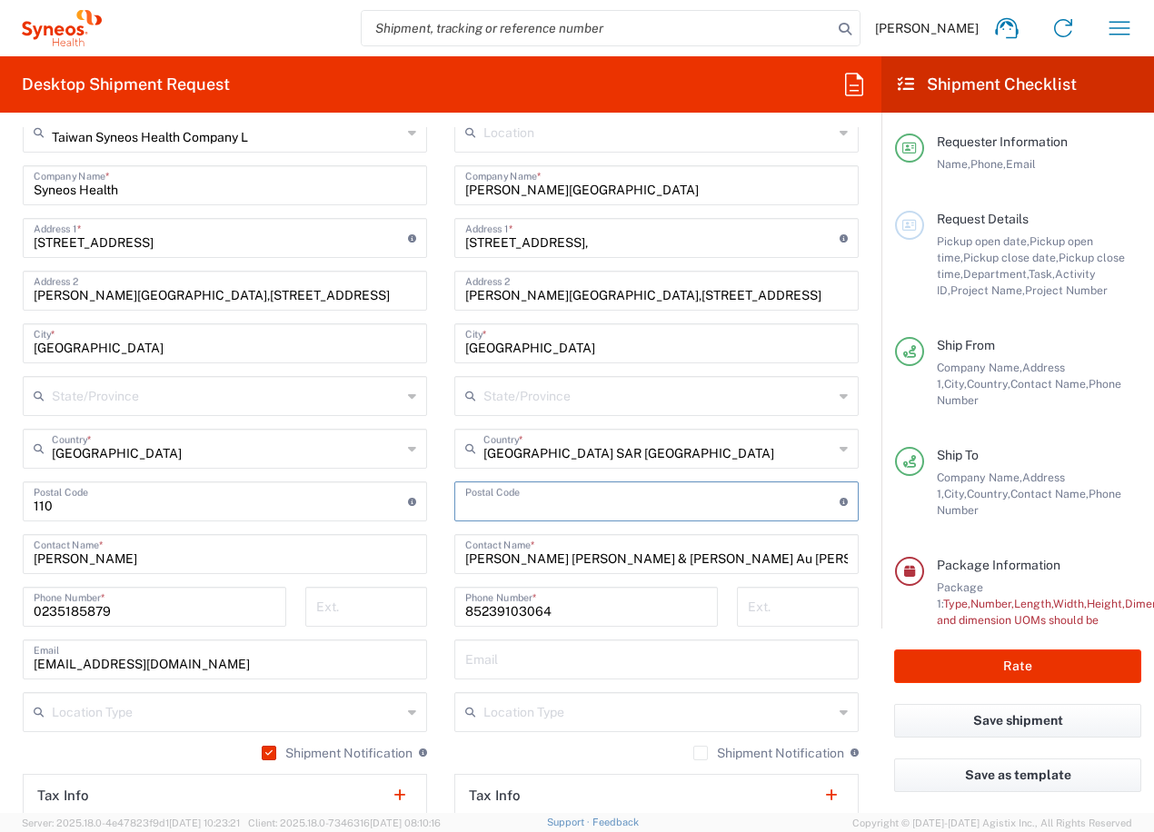
click at [480, 344] on input "[GEOGRAPHIC_DATA]" at bounding box center [656, 342] width 382 height 32
drag, startPoint x: 694, startPoint y: 284, endPoint x: 447, endPoint y: 286, distance: 247.1
click at [454, 286] on div "[PERSON_NAME][GEOGRAPHIC_DATA],[STREET_ADDRESS] Address 2" at bounding box center [656, 291] width 404 height 40
drag, startPoint x: 659, startPoint y: 290, endPoint x: 687, endPoint y: 290, distance: 28.2
click at [659, 290] on input "[PERSON_NAME][GEOGRAPHIC_DATA],[STREET_ADDRESS]" at bounding box center [656, 289] width 382 height 32
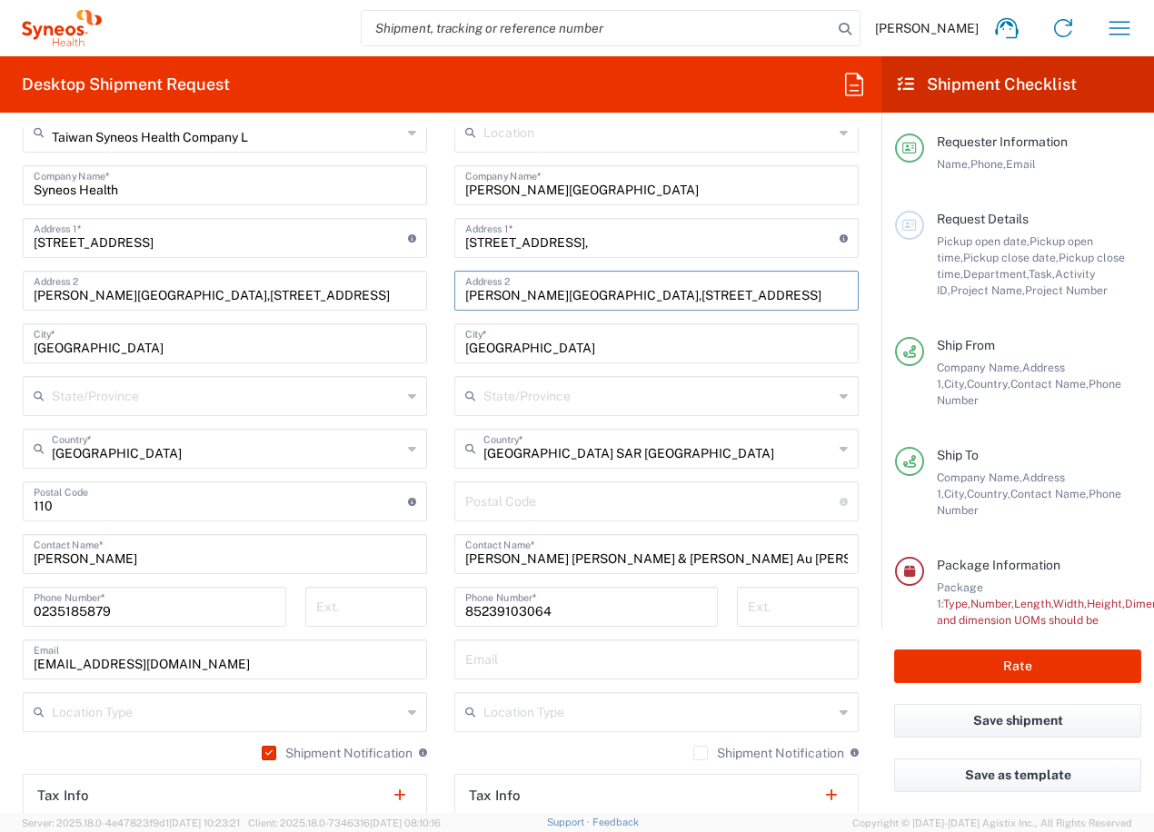
drag, startPoint x: 708, startPoint y: 292, endPoint x: 443, endPoint y: 287, distance: 264.3
click at [443, 287] on main "Location [PERSON_NAME] LLC-[GEOGRAPHIC_DATA] [GEOGRAPHIC_DATA] [GEOGRAPHIC_DATA…" at bounding box center [656, 494] width 431 height 763
paste input "[PERSON_NAME][GEOGRAPHIC_DATA],"
type input "[PERSON_NAME][GEOGRAPHIC_DATA],"
drag, startPoint x: 622, startPoint y: 234, endPoint x: 690, endPoint y: 233, distance: 68.1
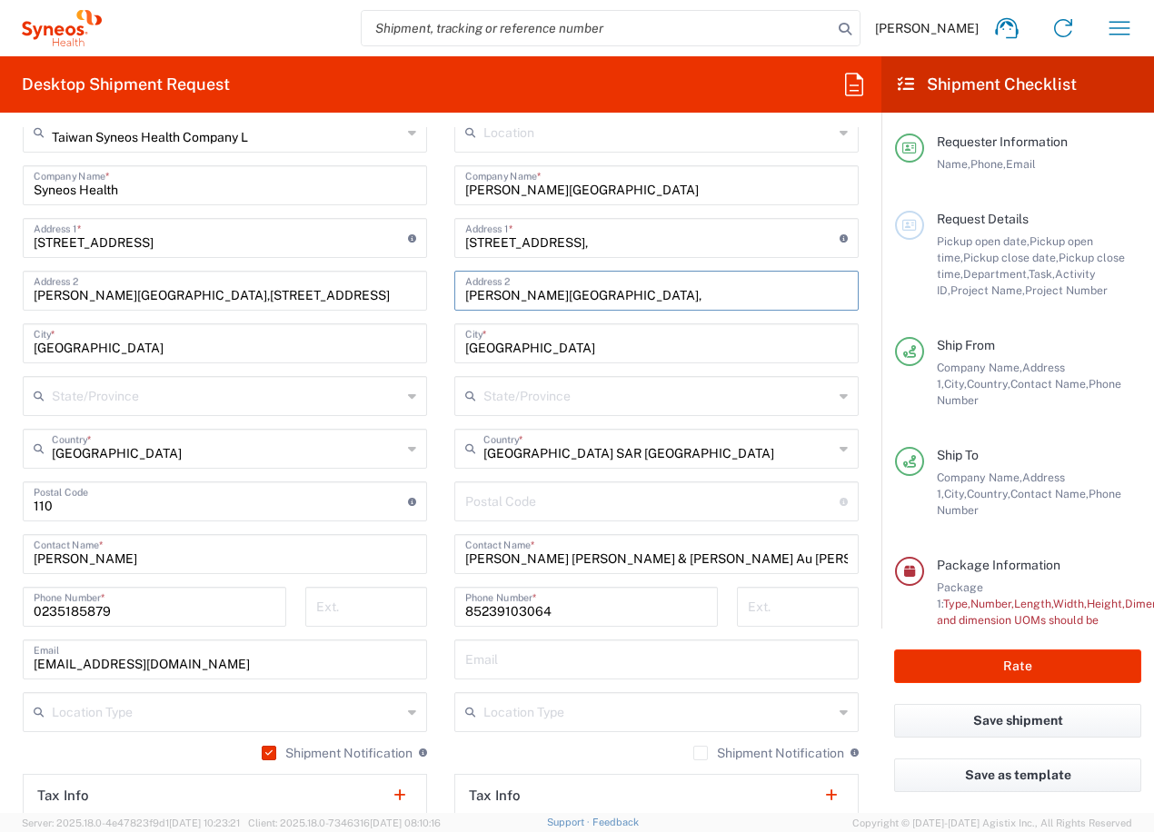
click at [622, 234] on input "[STREET_ADDRESS]," at bounding box center [652, 237] width 374 height 32
drag, startPoint x: 609, startPoint y: 188, endPoint x: 634, endPoint y: 364, distance: 177.9
click at [406, 186] on div "Ship From [GEOGRAPHIC_DATA] Syneos Health Company L Location [GEOGRAPHIC_DATA] …" at bounding box center [440, 504] width 863 height 864
paste input "HKU CLINICAL TRIALS CENTRE"
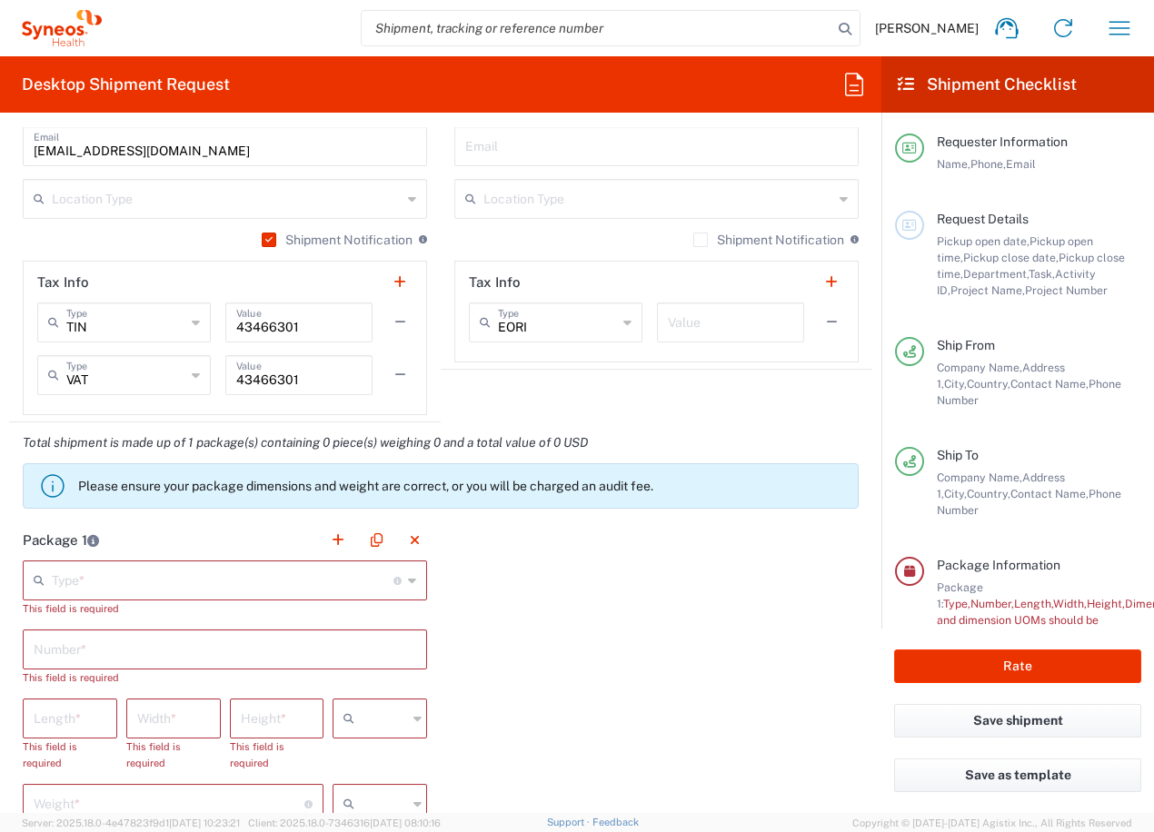
scroll to position [1364, 0]
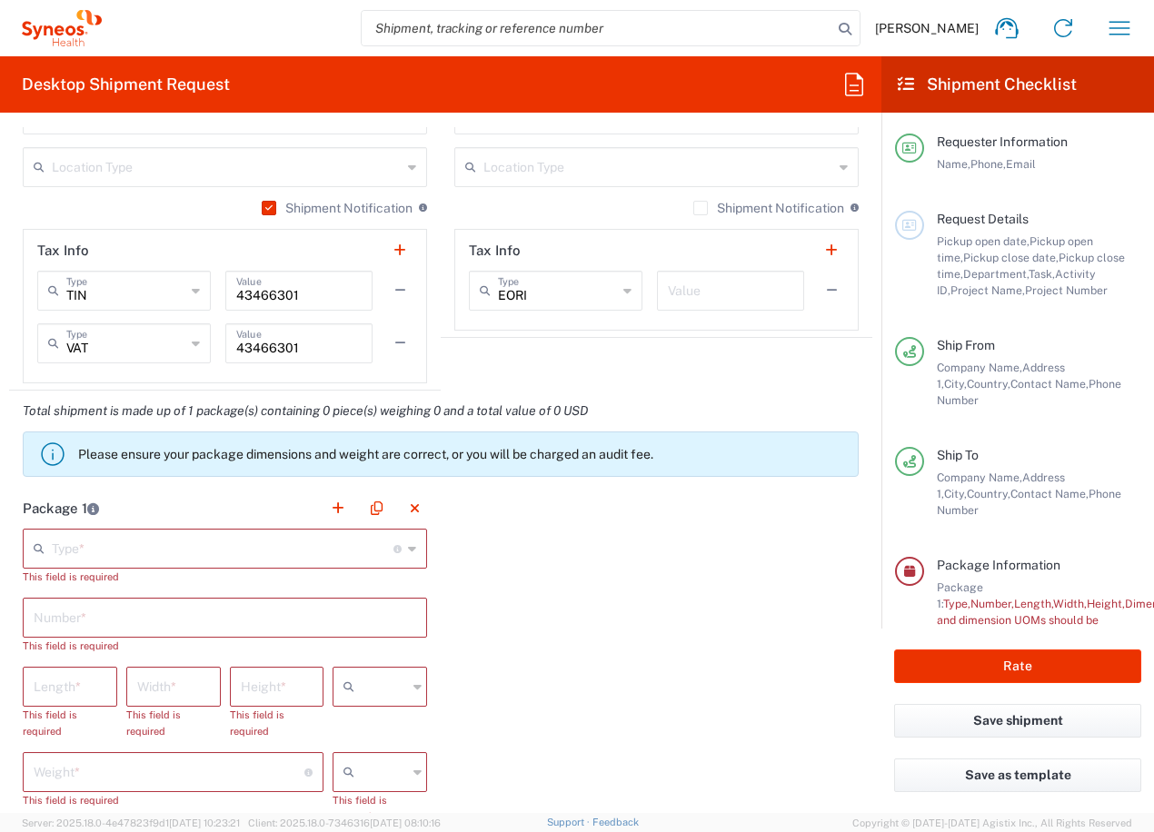
type input "HKU CLINICAL TRIALS CENTRE"
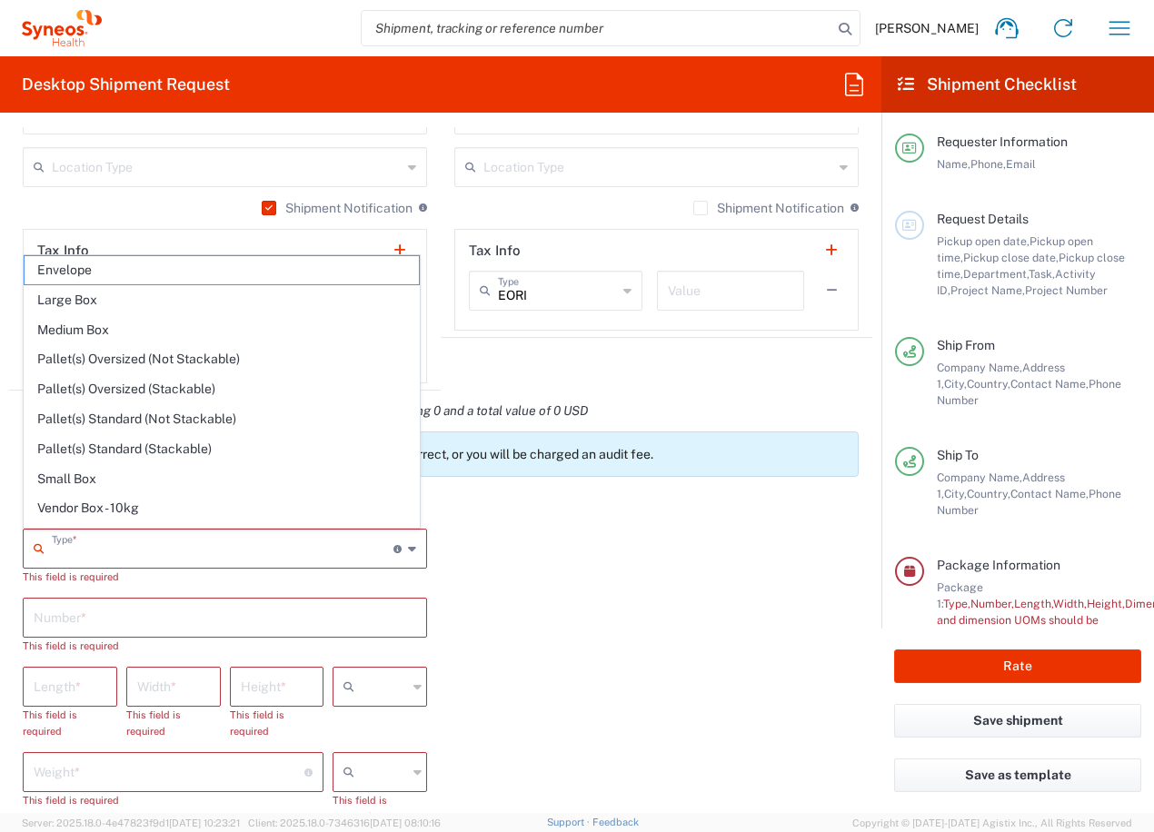
click at [138, 551] on input "text" at bounding box center [223, 547] width 342 height 32
click at [85, 327] on span "Medium Box" at bounding box center [222, 330] width 394 height 28
type input "Medium Box"
type input "13"
type input "11.5"
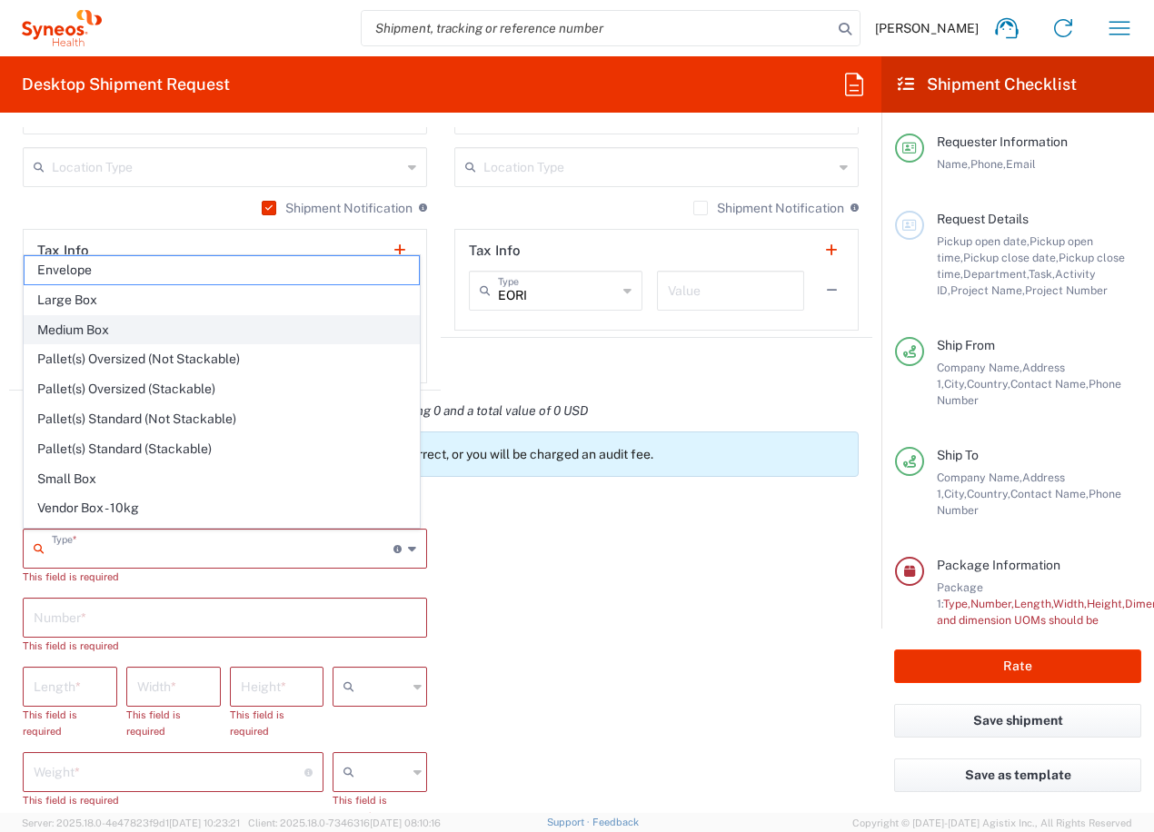
type input "2.5"
type input "in"
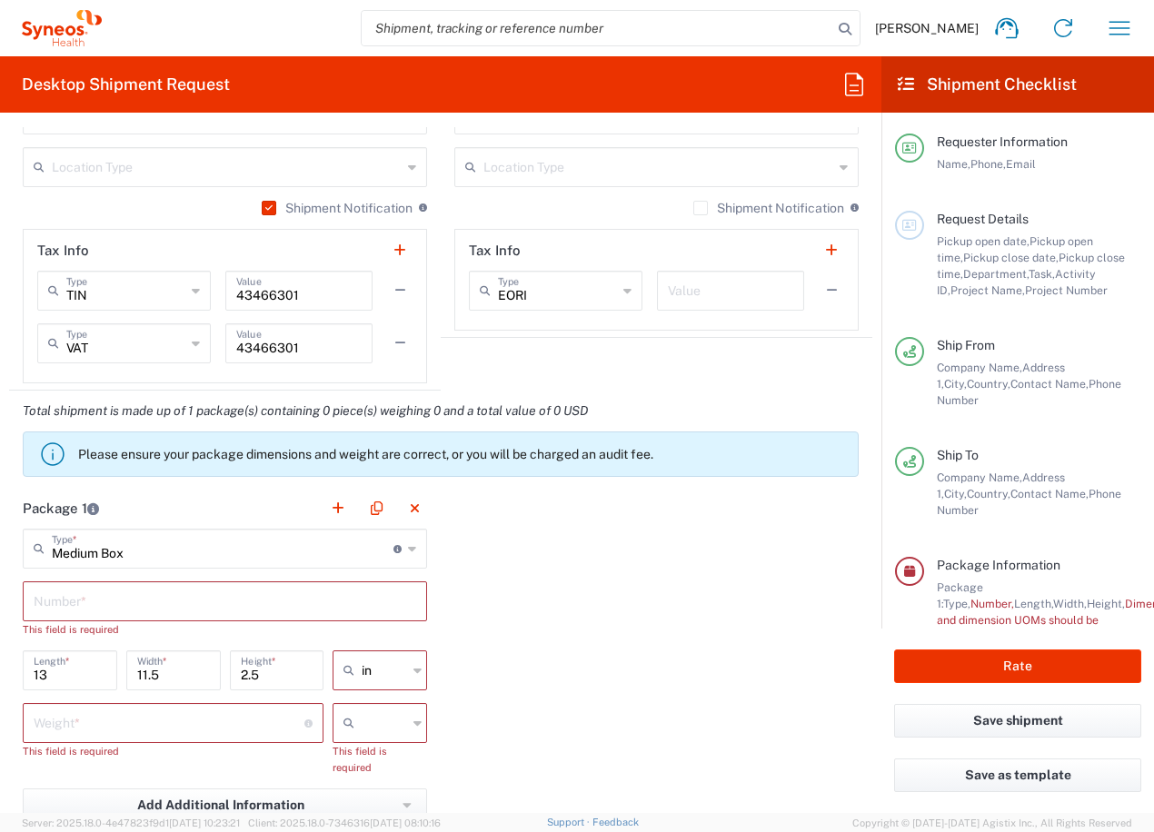
click at [101, 609] on input "text" at bounding box center [225, 600] width 382 height 32
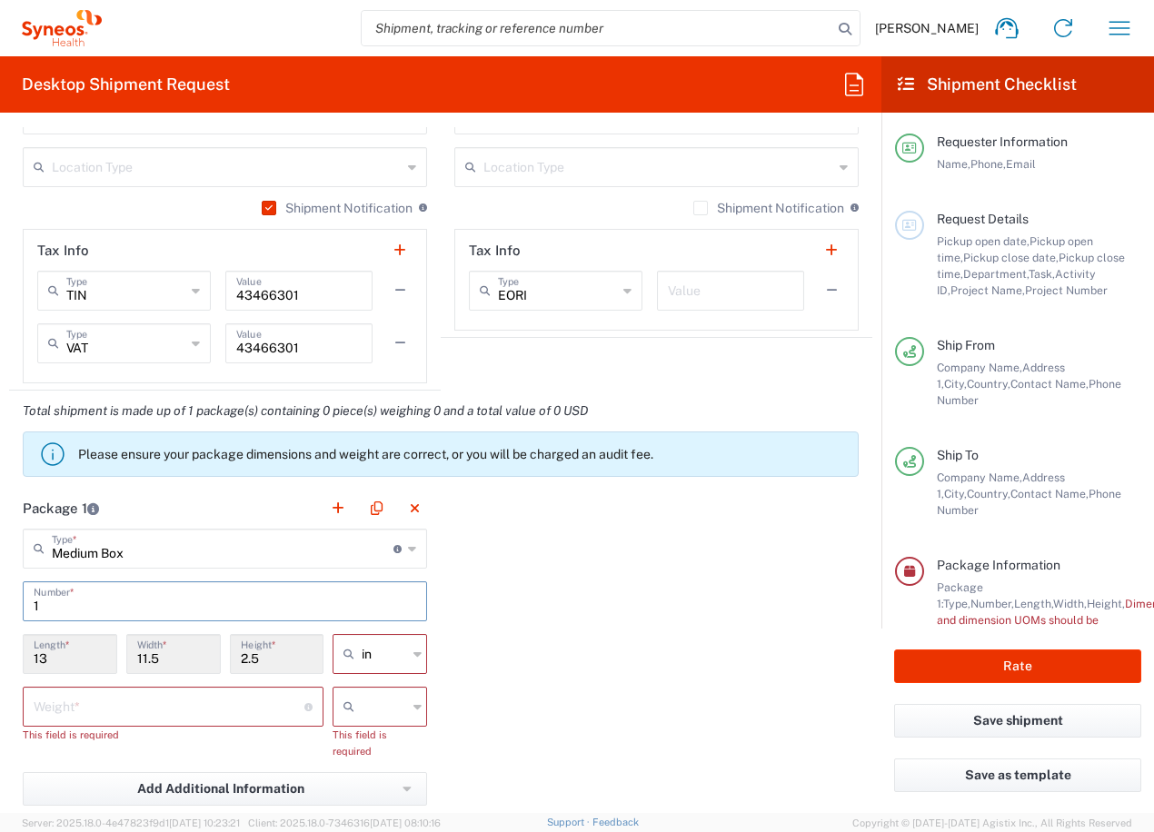
type input "1"
click at [413, 652] on icon at bounding box center [417, 653] width 8 height 29
click at [383, 720] on span "cm" at bounding box center [374, 723] width 89 height 28
type input "33.02"
type input "29.21"
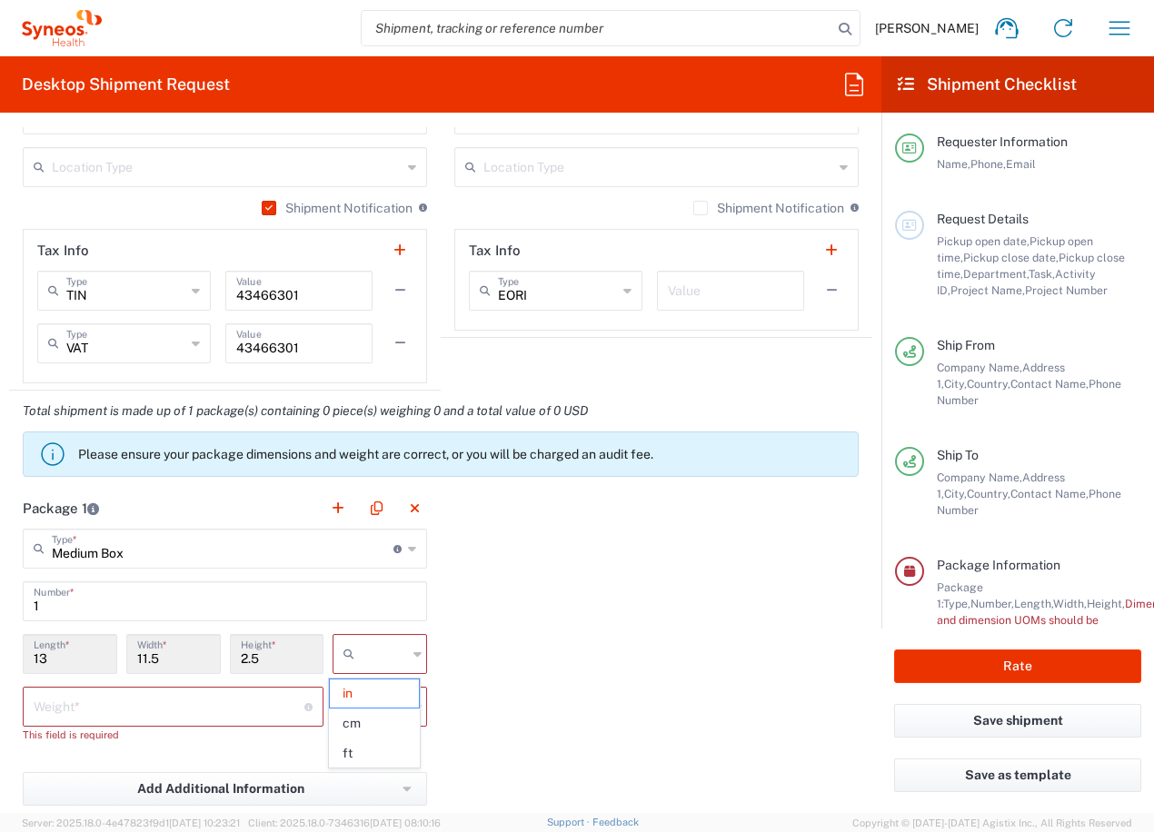
type input "6.35"
type input "cm"
click at [415, 708] on icon at bounding box center [417, 706] width 8 height 29
click at [396, 739] on span "kgs" at bounding box center [374, 746] width 89 height 28
type input "kgs"
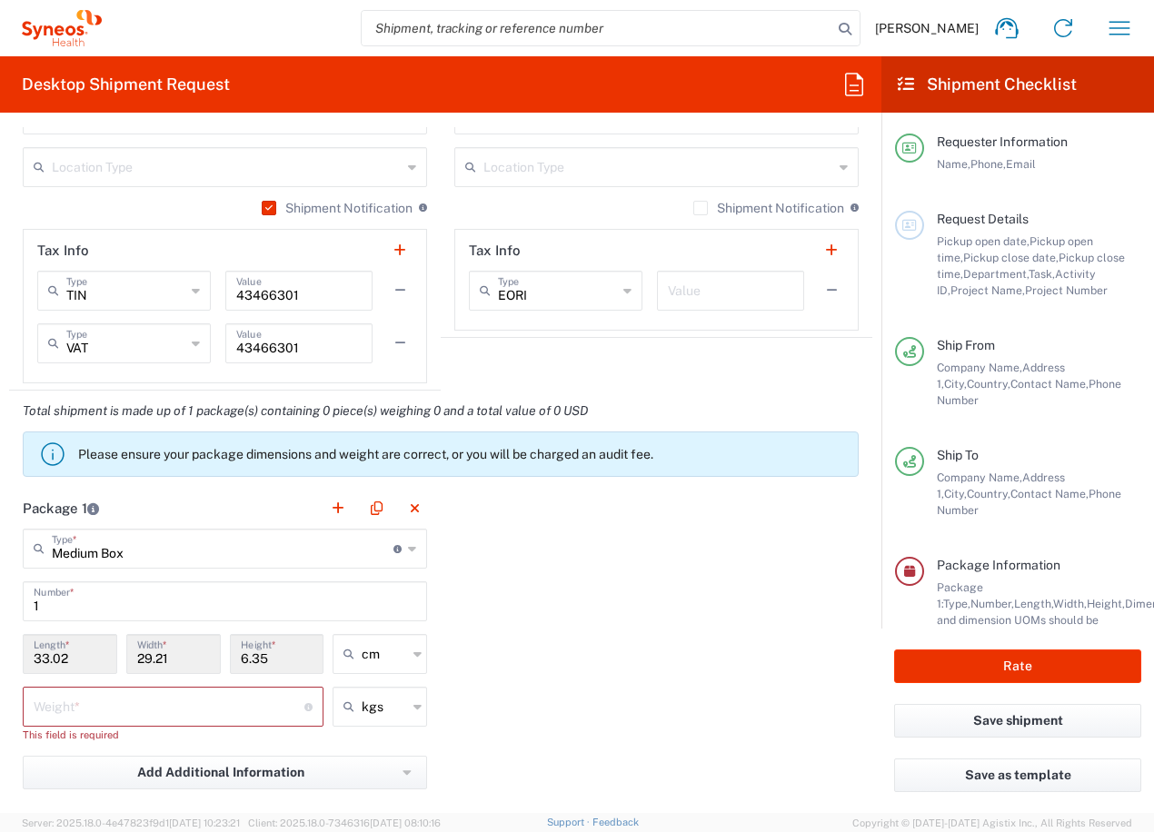
click at [170, 709] on input "number" at bounding box center [169, 705] width 271 height 32
type input "1.4"
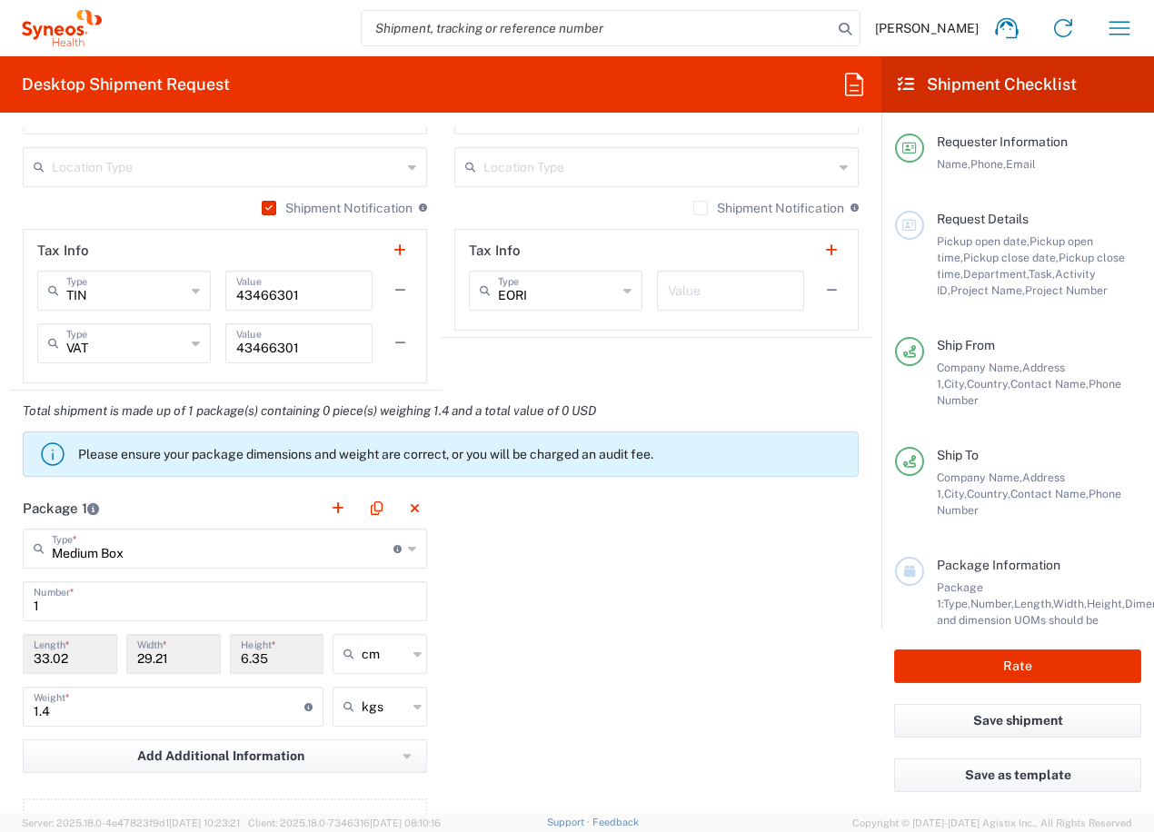
click at [583, 719] on div "Package 1 Medium Box Type * Material used to package goods Envelope Large Box M…" at bounding box center [440, 687] width 863 height 399
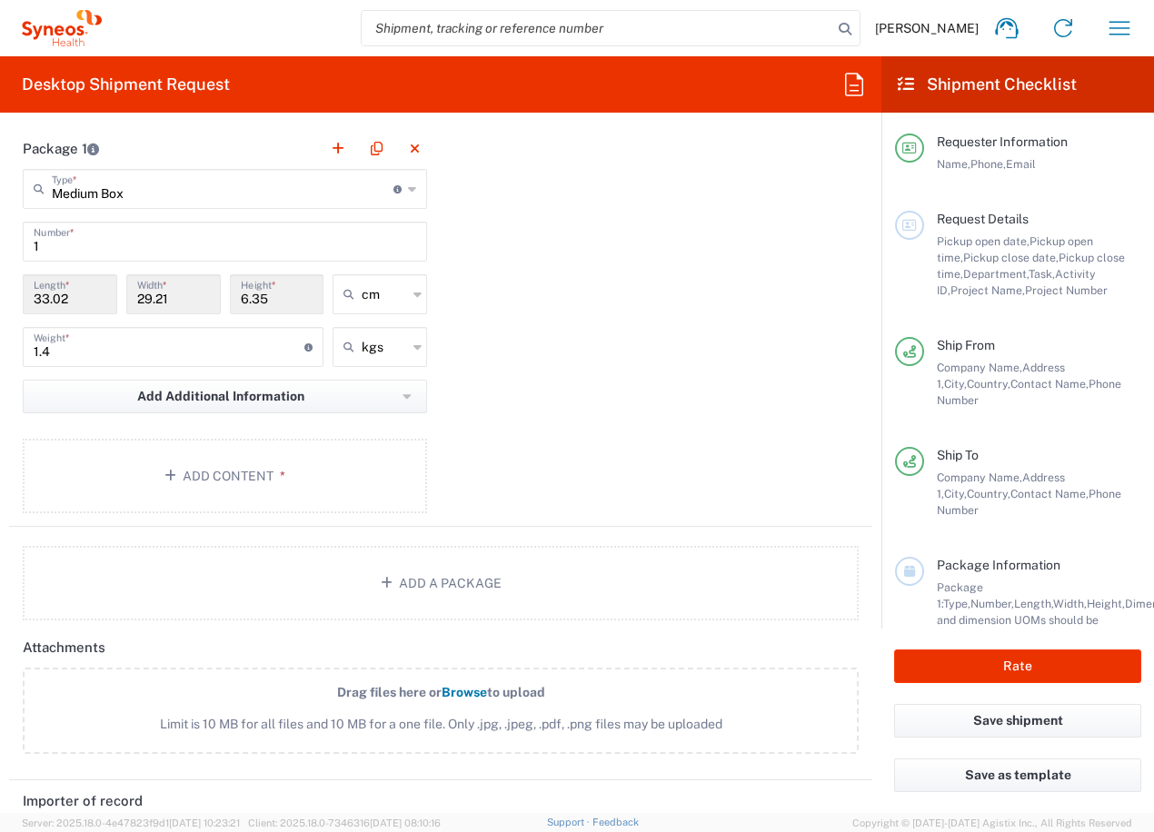
scroll to position [1728, 0]
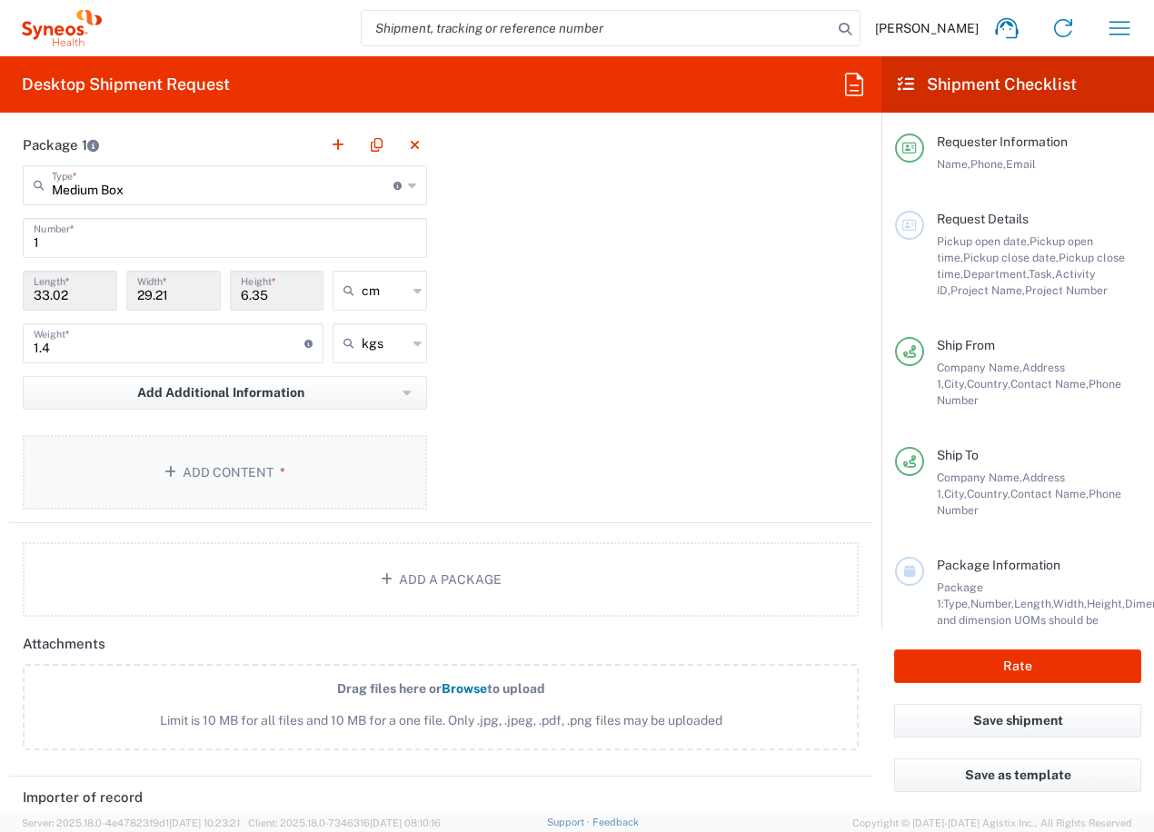
click at [236, 470] on button "Add Content *" at bounding box center [225, 472] width 404 height 74
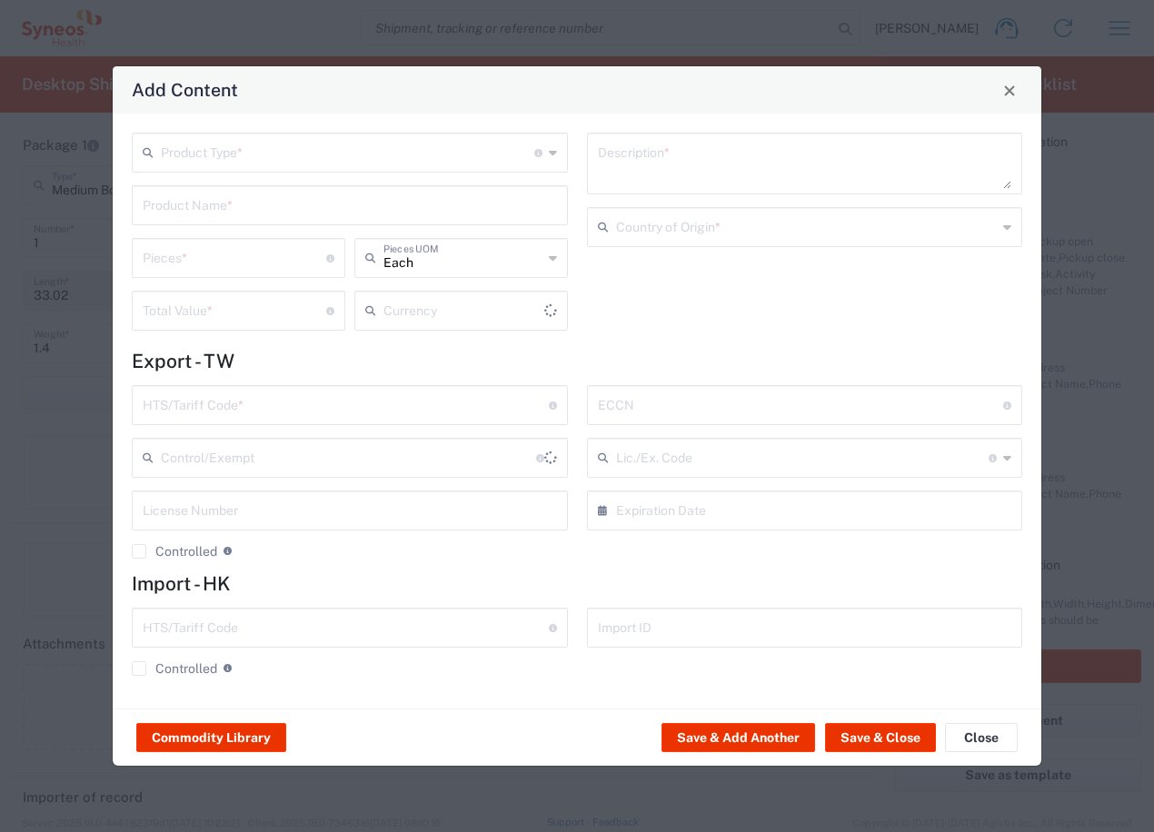
type input "US Dollar"
click at [230, 149] on input "text" at bounding box center [347, 151] width 373 height 32
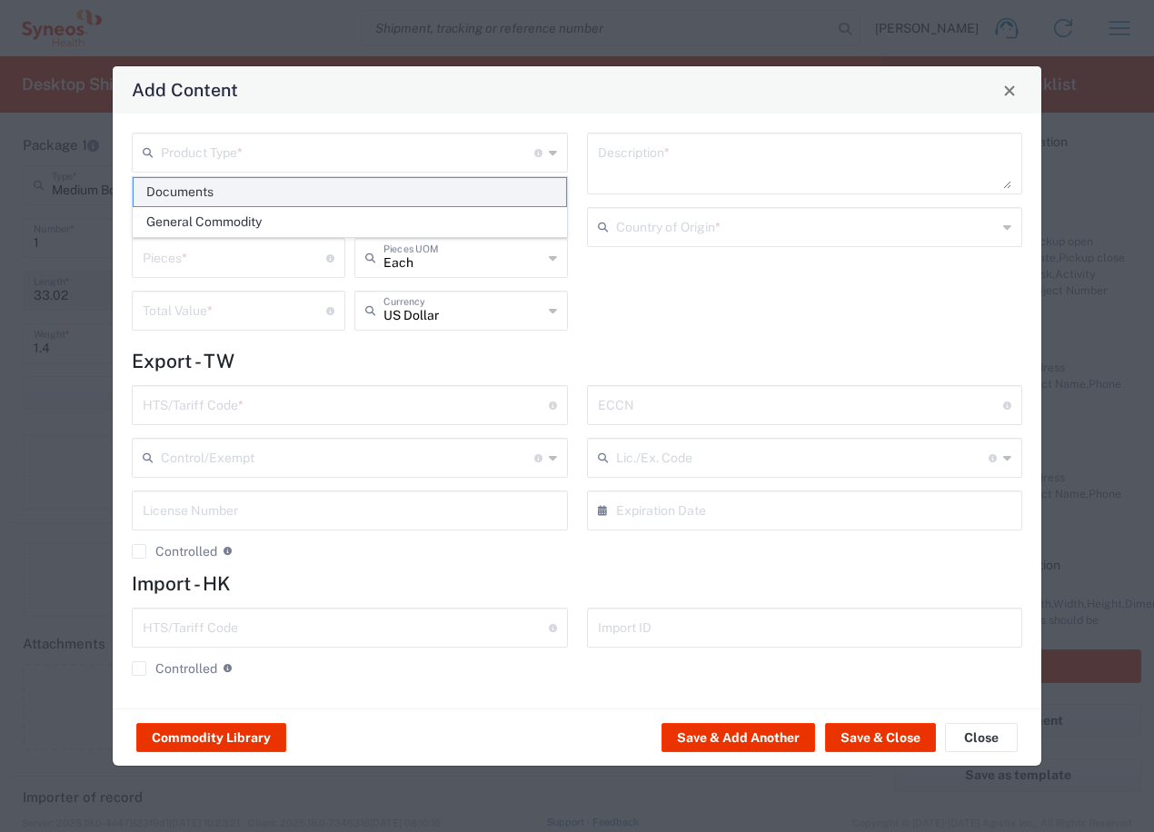
click at [223, 185] on span "Documents" at bounding box center [350, 192] width 432 height 28
type input "Documents"
type input "1"
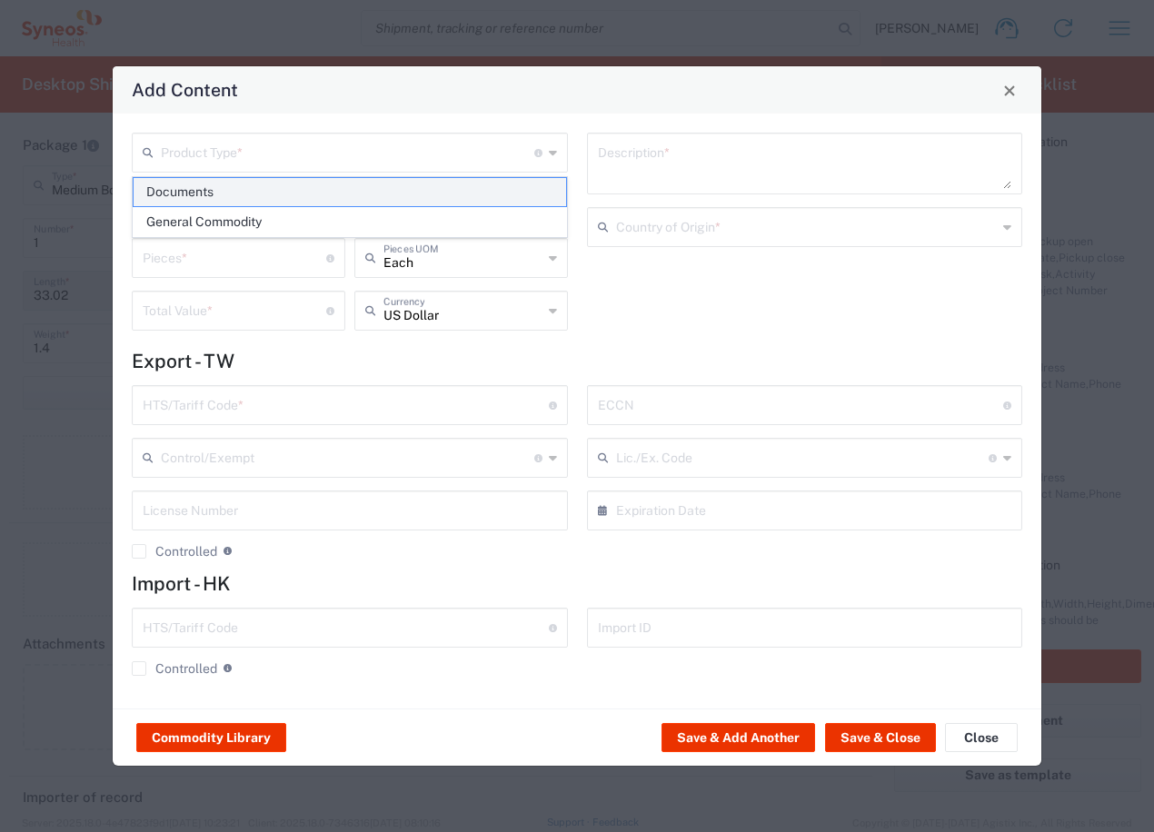
type textarea "Documents"
type input "[GEOGRAPHIC_DATA]"
type input "0000.00.0000"
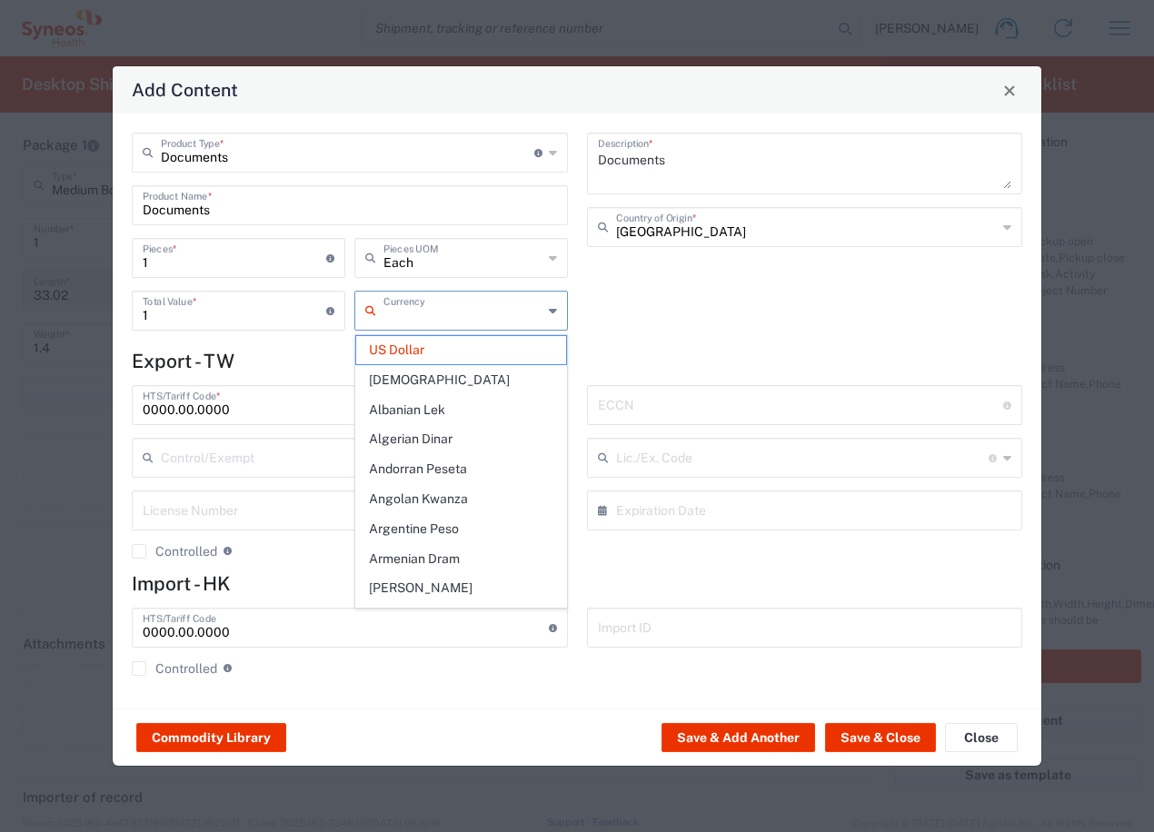
click at [486, 315] on input "text" at bounding box center [462, 309] width 159 height 32
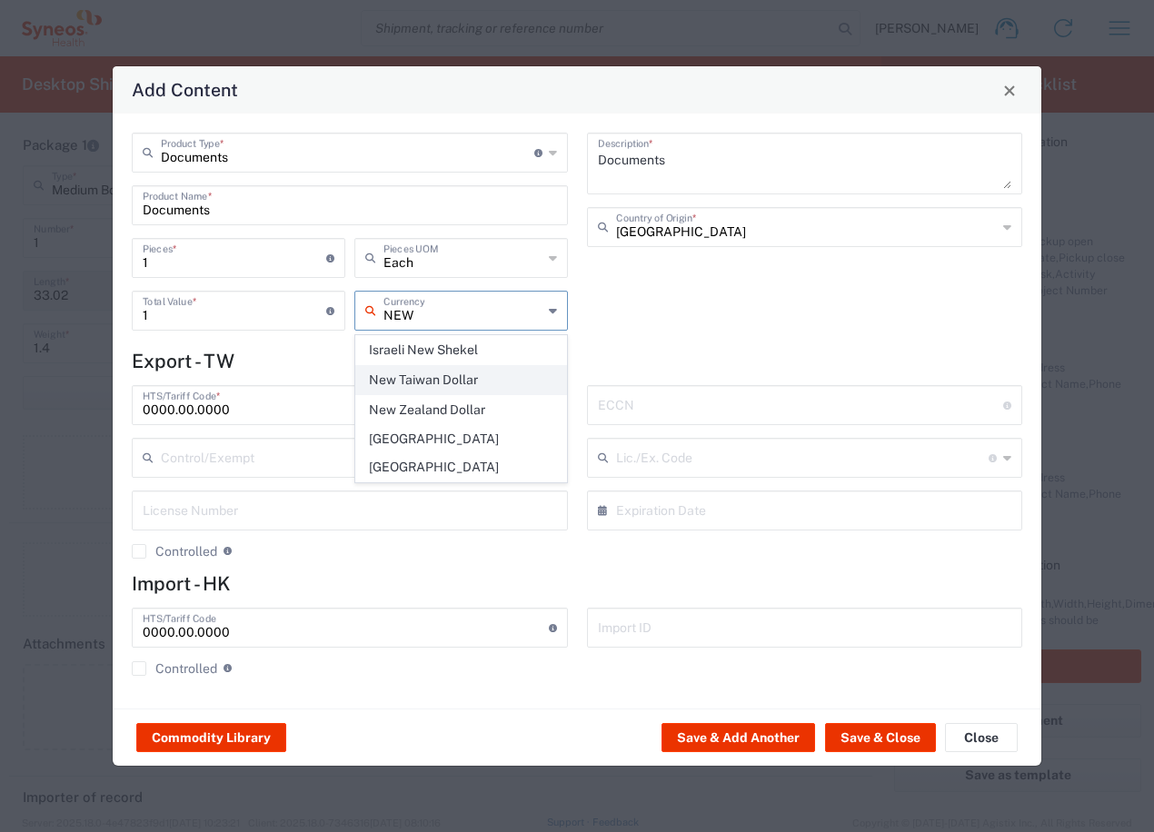
click at [482, 380] on span "New Taiwan Dollar" at bounding box center [461, 380] width 210 height 28
type input "New Taiwan Dollar"
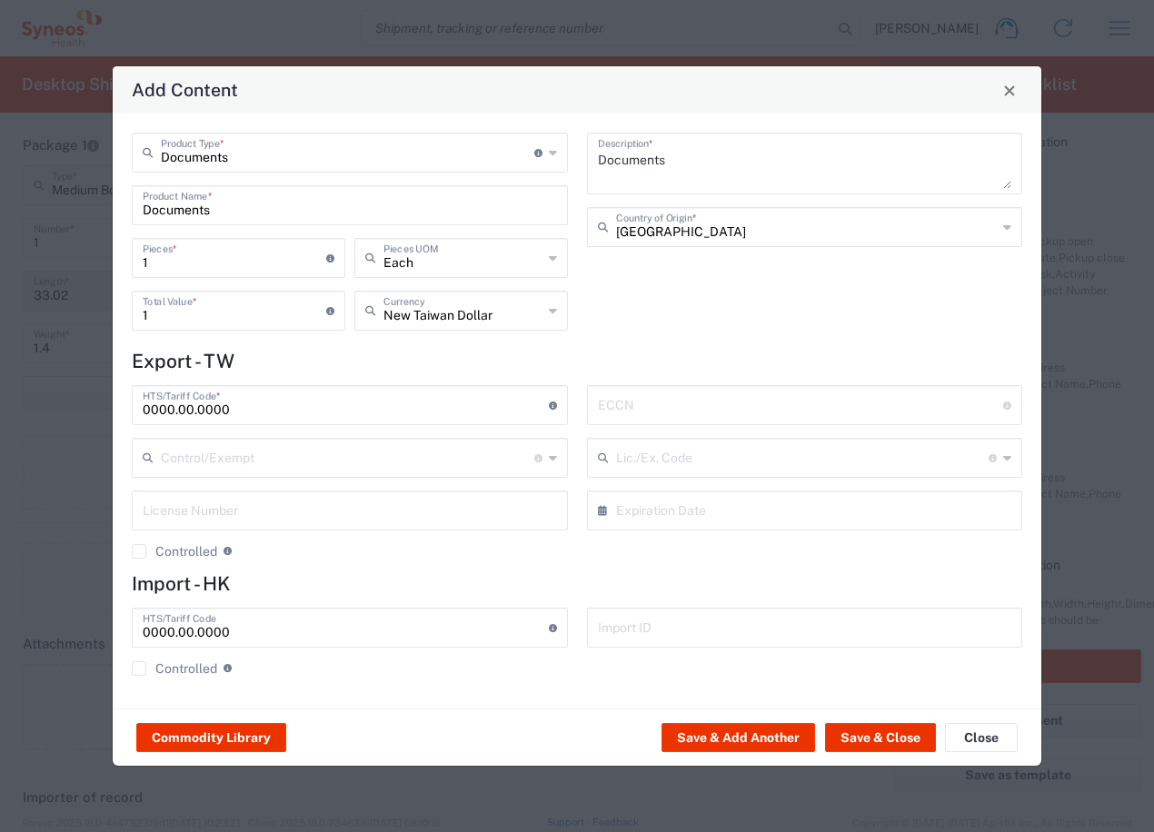
click at [209, 319] on input "1" at bounding box center [234, 309] width 183 height 32
click at [153, 315] on input "500" at bounding box center [234, 309] width 183 height 32
drag, startPoint x: 153, startPoint y: 314, endPoint x: 142, endPoint y: 313, distance: 11.8
click at [142, 313] on div "500 Total Value * Total value of all the pieces" at bounding box center [238, 311] width 213 height 40
type input "500"
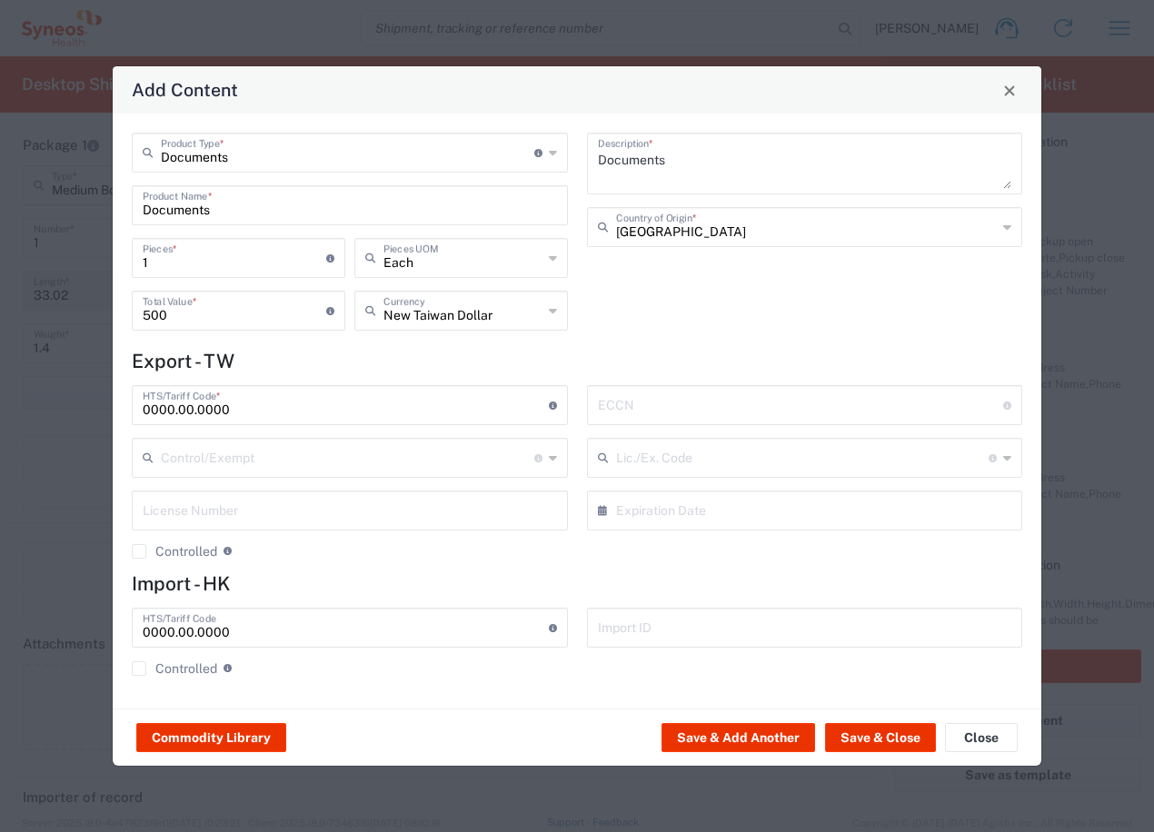
click at [719, 314] on div "Documents Description * [GEOGRAPHIC_DATA] Country of Origin *" at bounding box center [804, 238] width 455 height 211
click at [869, 737] on button "Save & Close" at bounding box center [880, 737] width 111 height 29
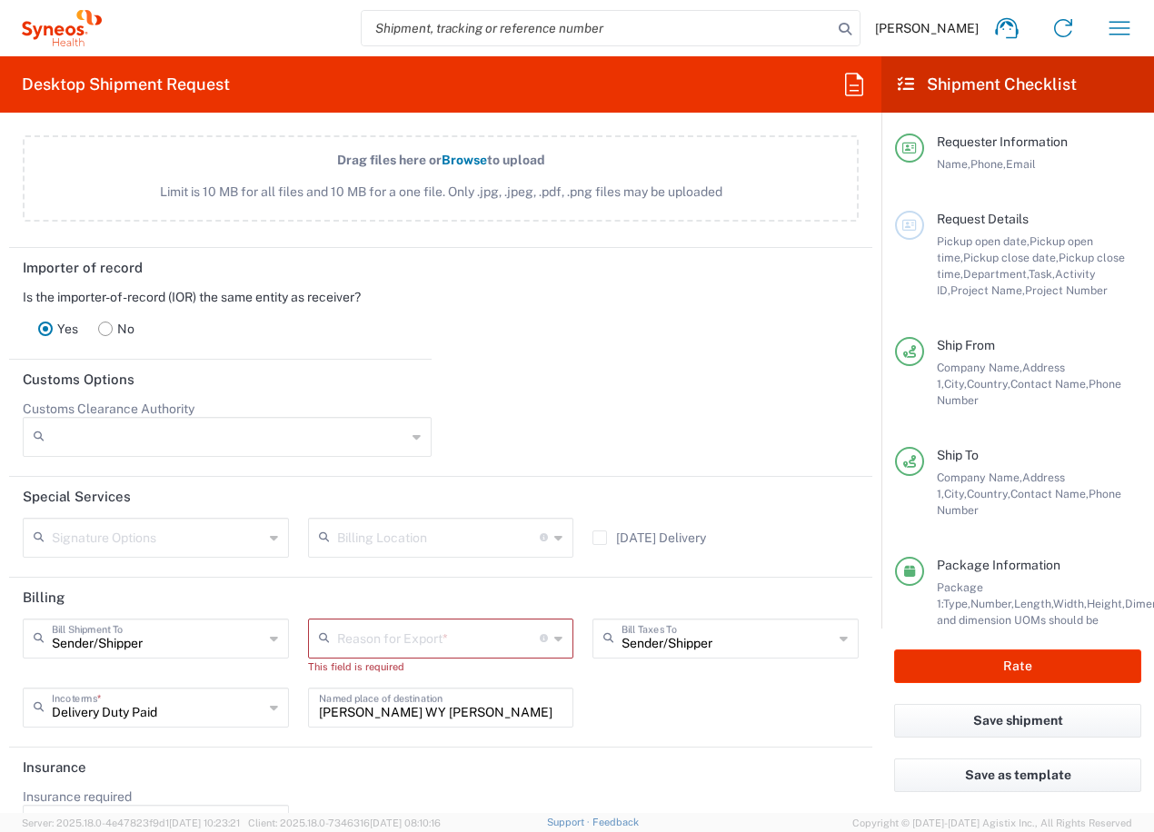
scroll to position [2415, 0]
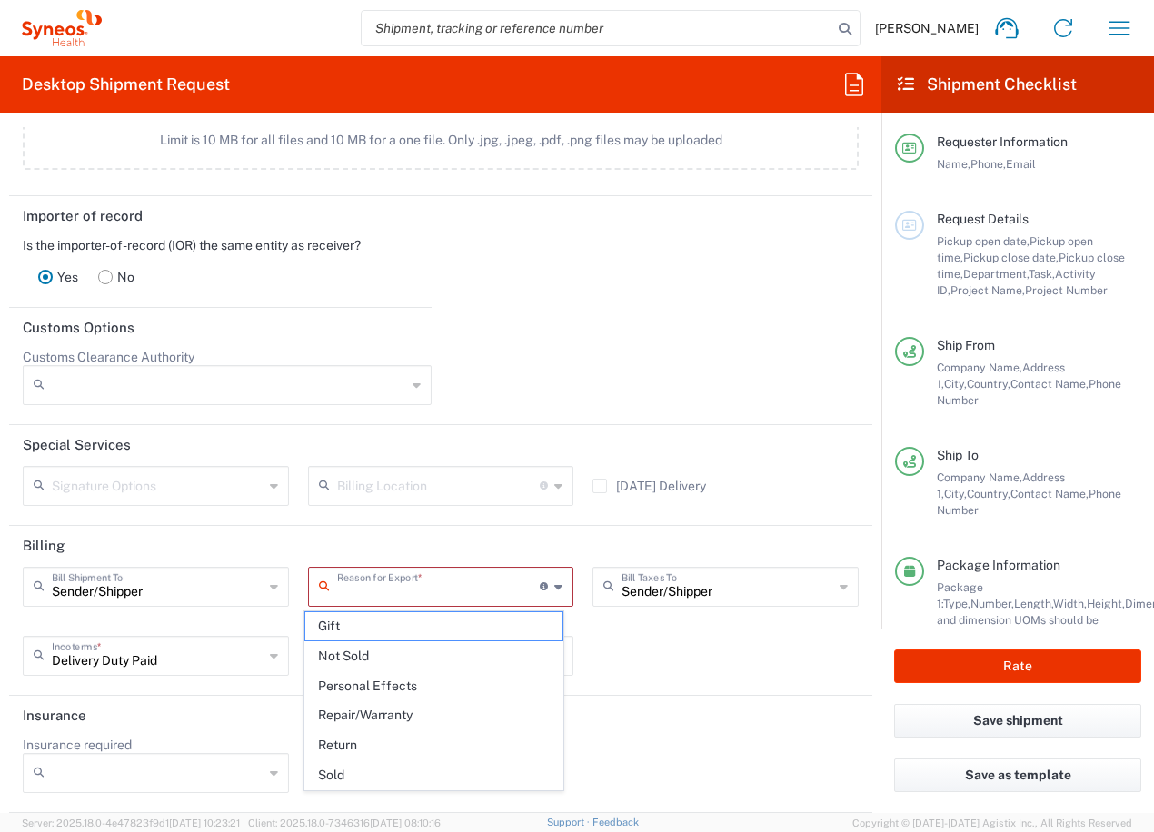
click at [416, 580] on input "text" at bounding box center [438, 585] width 203 height 32
click at [362, 656] on span "Not Sold" at bounding box center [434, 656] width 258 height 28
type input "Not Sold"
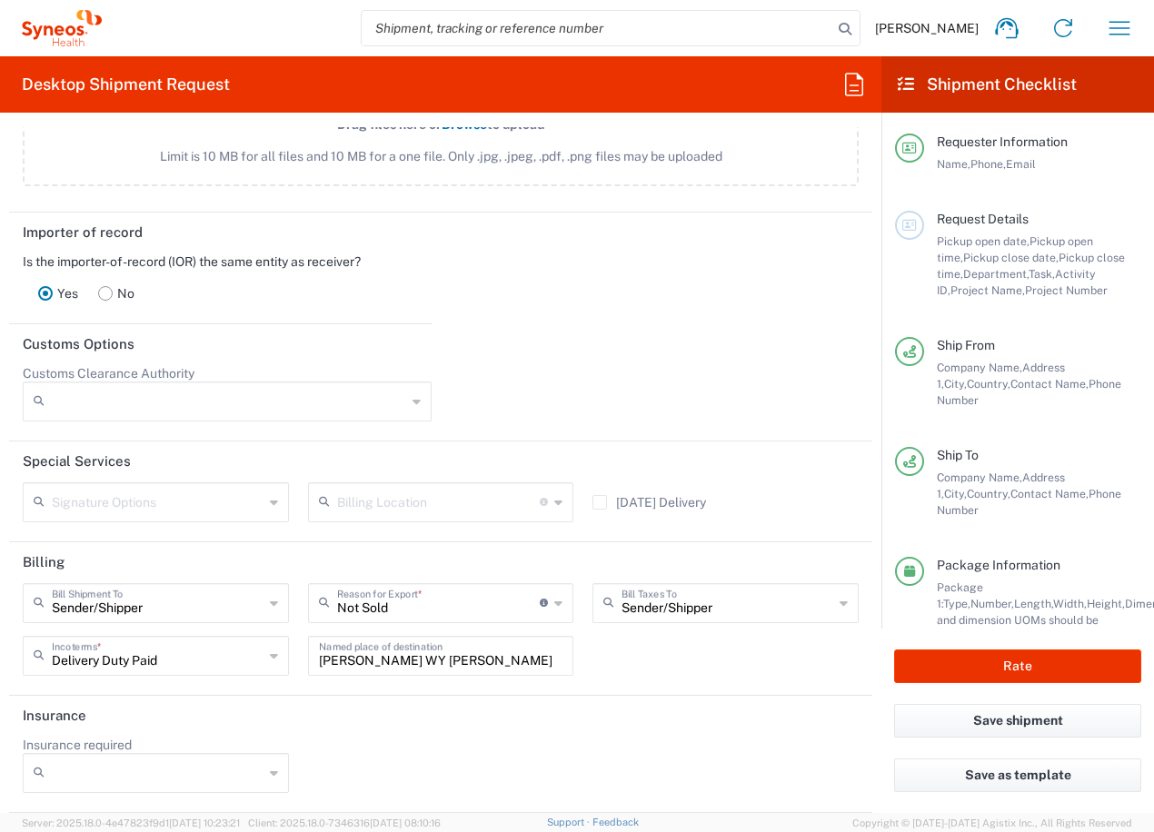
scroll to position [2399, 0]
drag, startPoint x: 435, startPoint y: 653, endPoint x: 334, endPoint y: 652, distance: 100.8
click at [282, 657] on div "Sender/[PERSON_NAME] Shipment To Sender/Shipper Recipient Account Third Party A…" at bounding box center [441, 635] width 855 height 105
click at [715, 744] on div "Insurance required No Yes" at bounding box center [441, 771] width 855 height 69
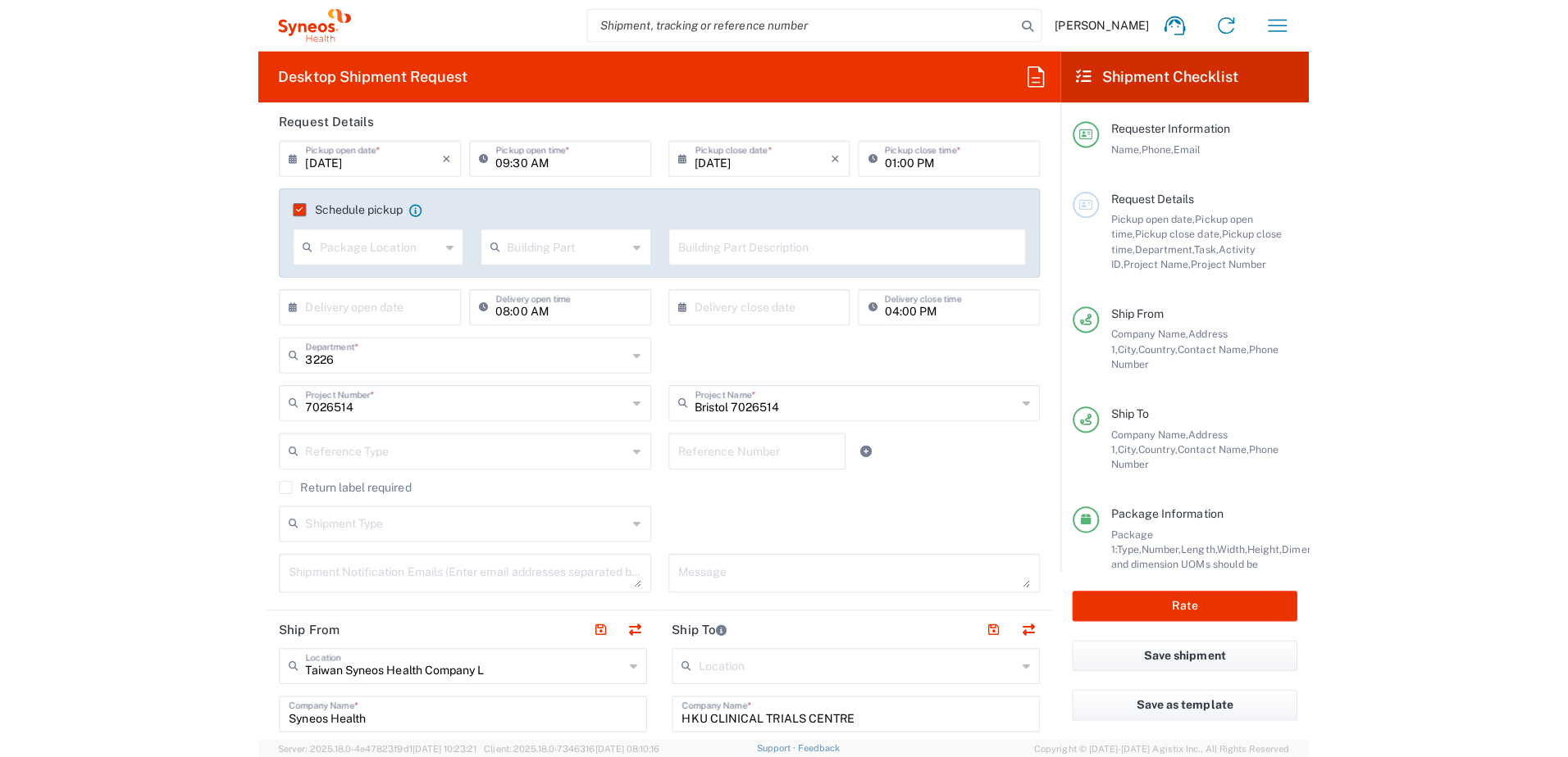
scroll to position [198, 0]
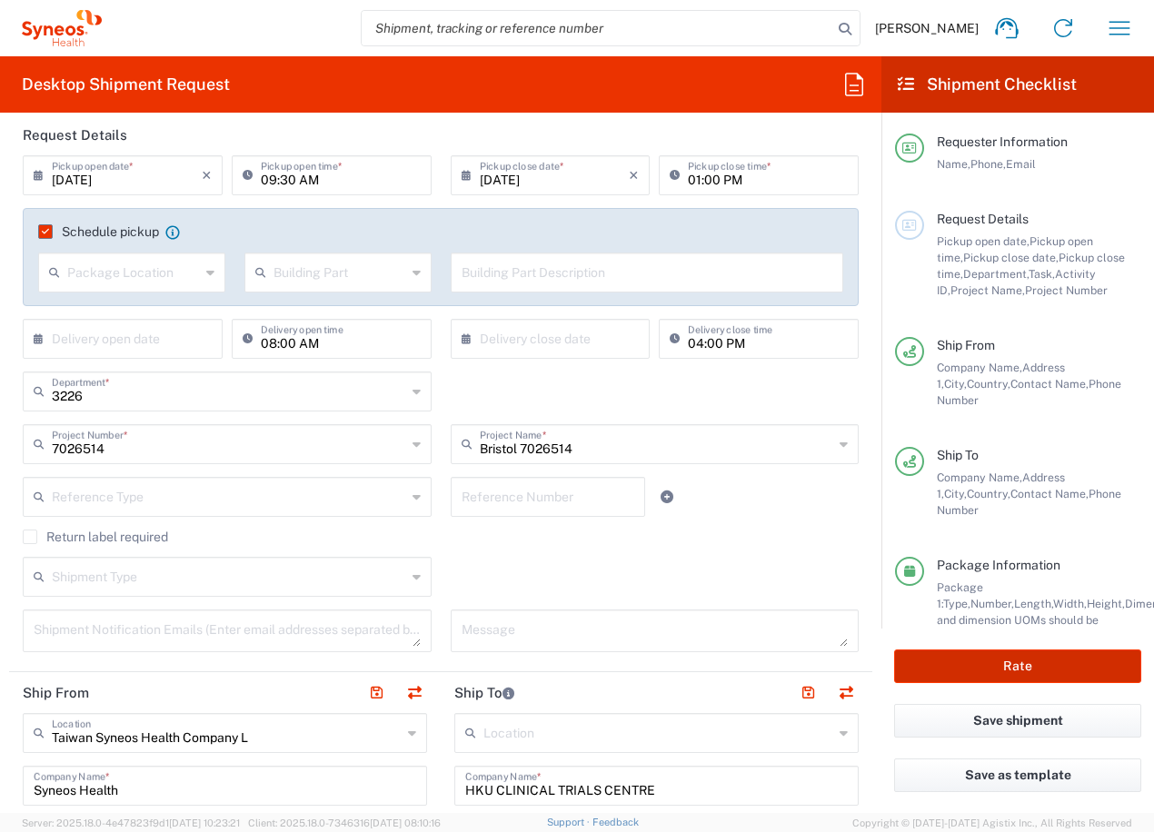
click at [1003, 666] on button "Rate" at bounding box center [1017, 666] width 247 height 34
type input "Bristol 7026514"
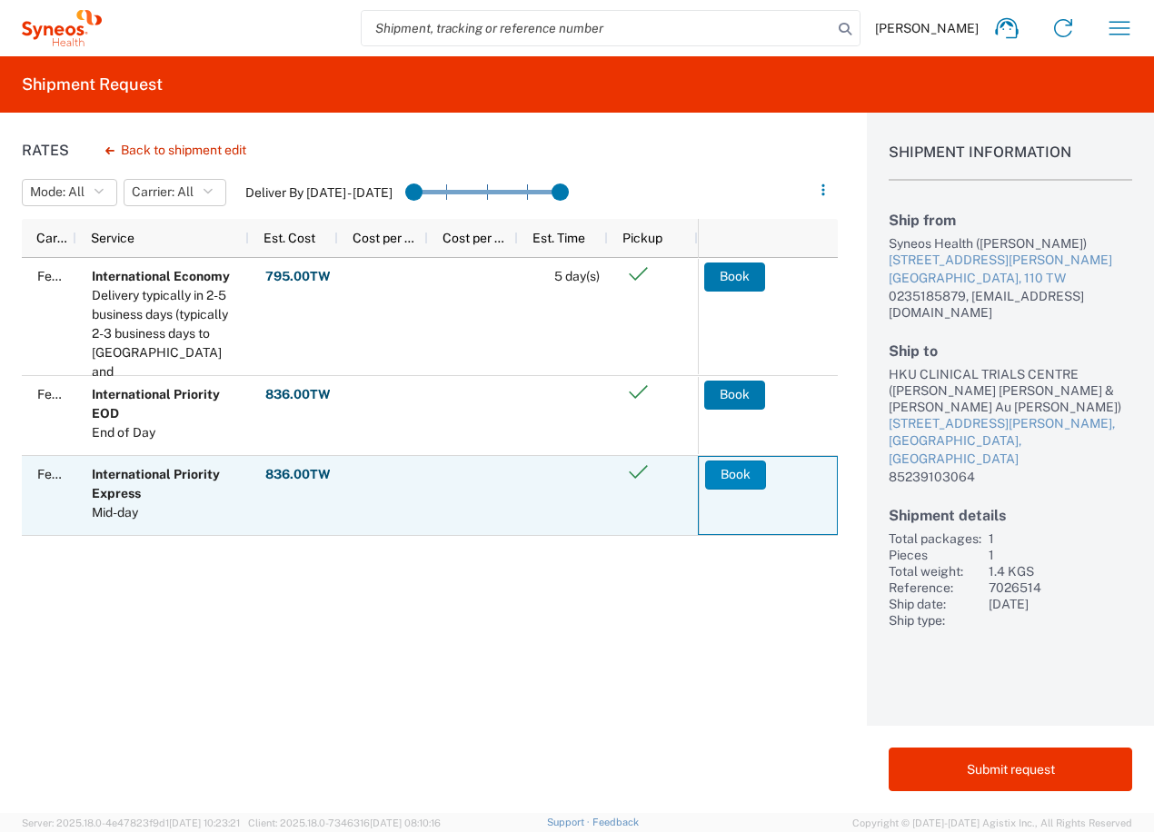
click at [734, 473] on button "Book" at bounding box center [735, 474] width 61 height 29
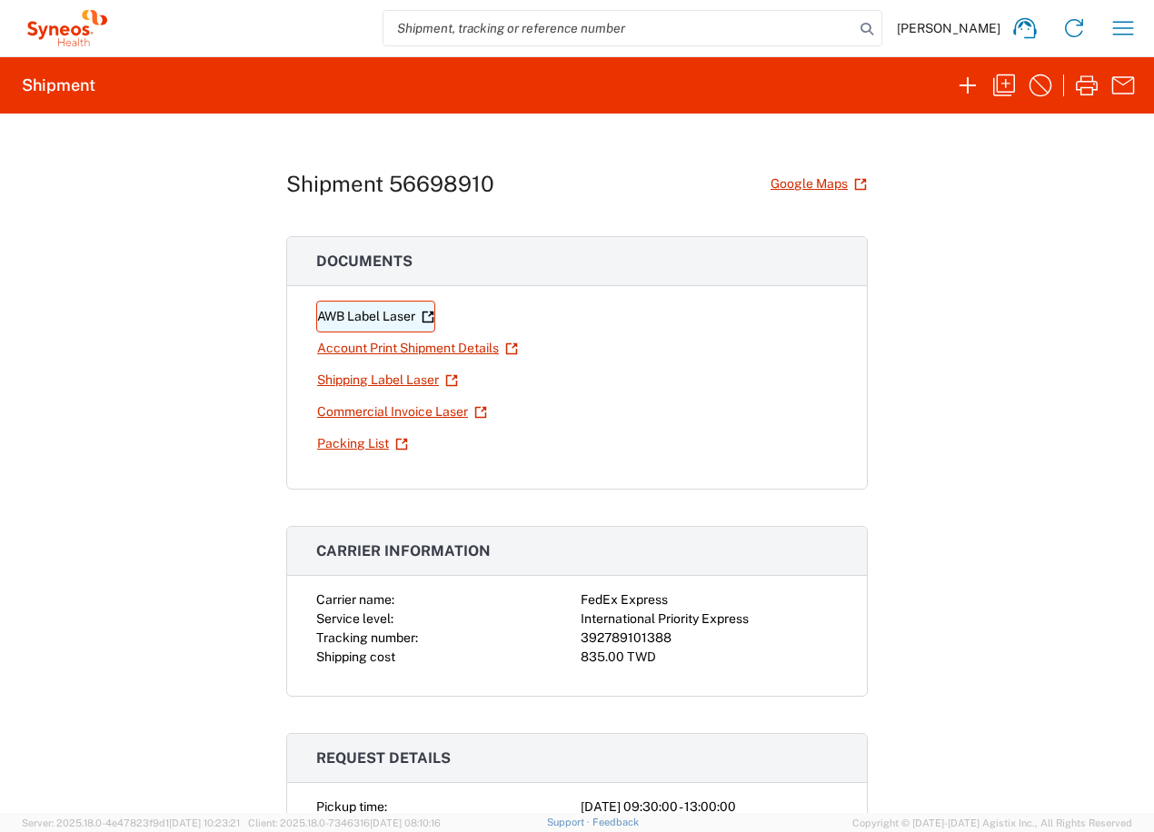
click at [366, 307] on link "AWB Label Laser" at bounding box center [375, 317] width 119 height 32
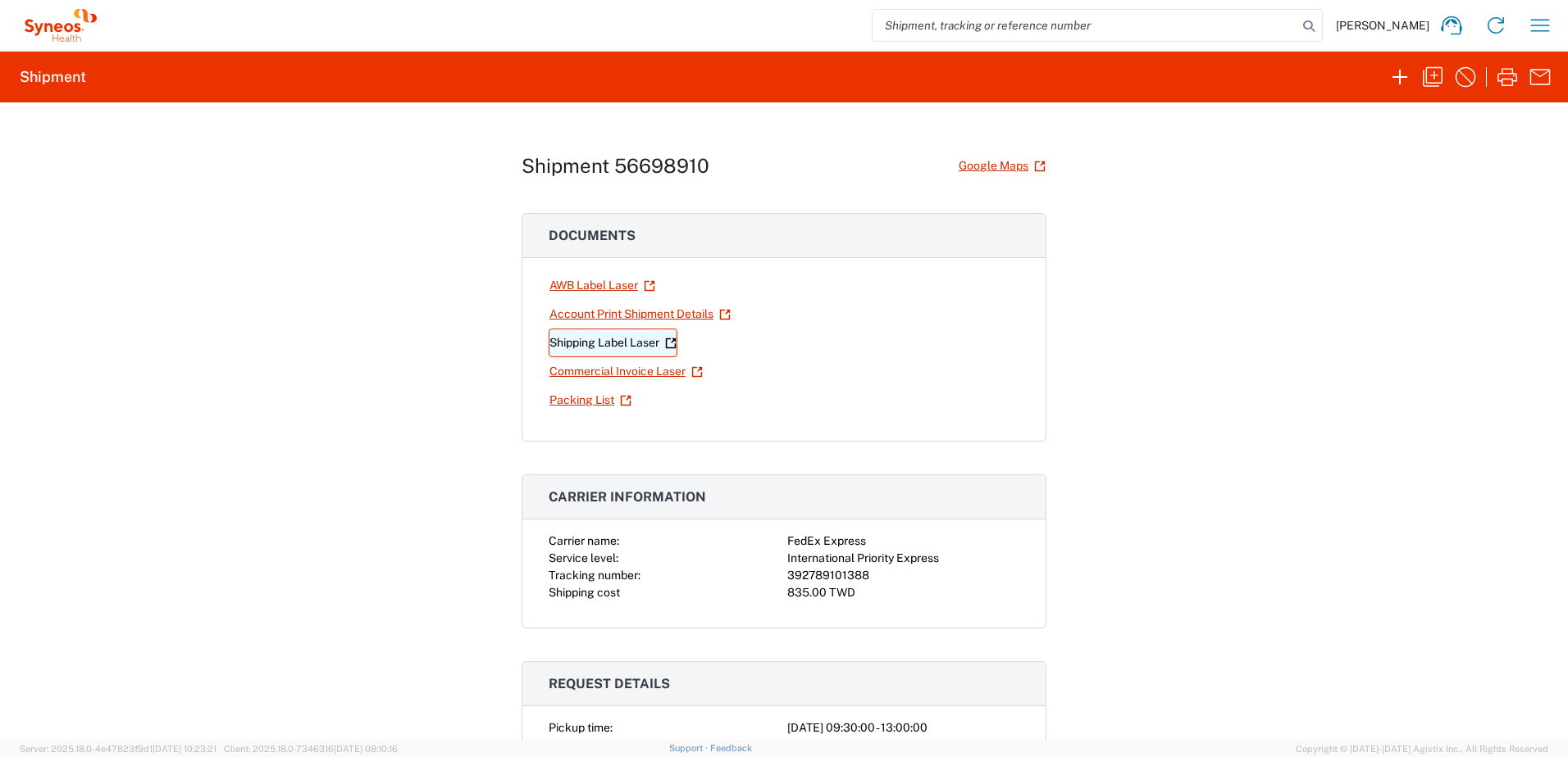
click at [620, 341] on link "Shipping Label Laser" at bounding box center [613, 343] width 129 height 29
